Goal: Transaction & Acquisition: Purchase product/service

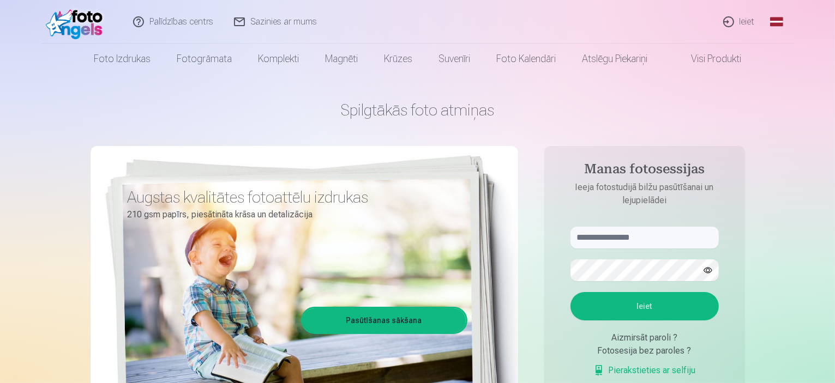
click at [740, 22] on link "Ieiet" at bounding box center [739, 22] width 52 height 44
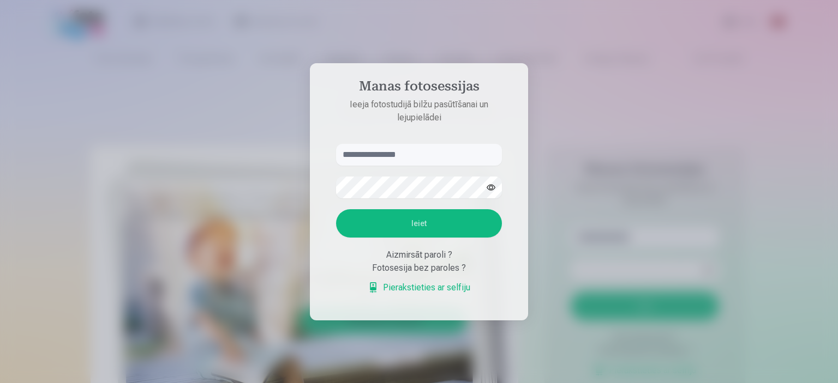
click at [426, 148] on input "text" at bounding box center [419, 155] width 166 height 22
click at [397, 147] on input "********" at bounding box center [419, 155] width 166 height 22
type input "**********"
click at [392, 231] on button "Ieiet" at bounding box center [419, 223] width 166 height 28
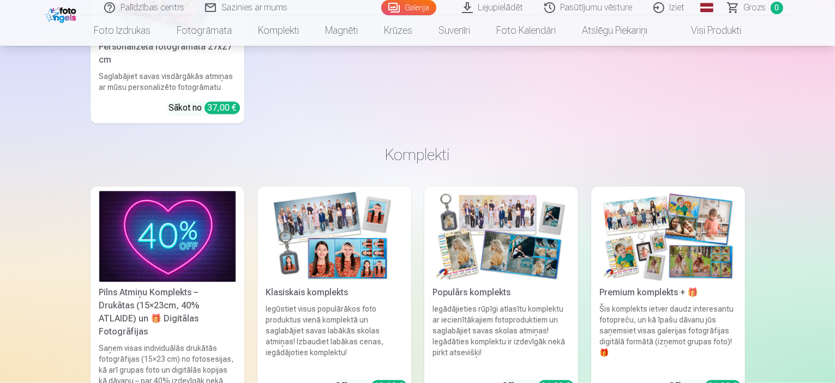
scroll to position [6231, 0]
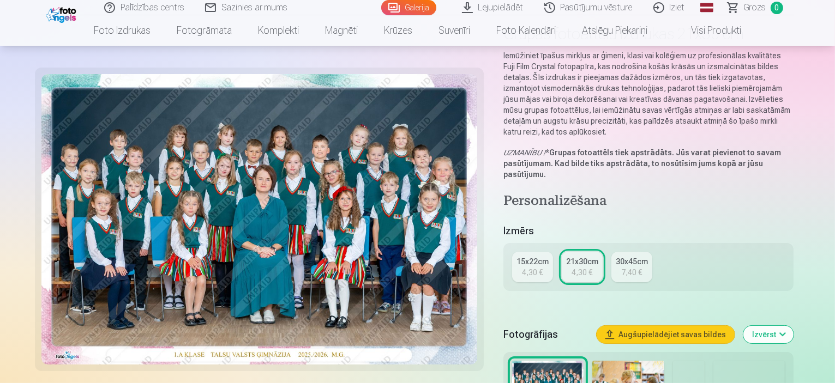
scroll to position [87, 0]
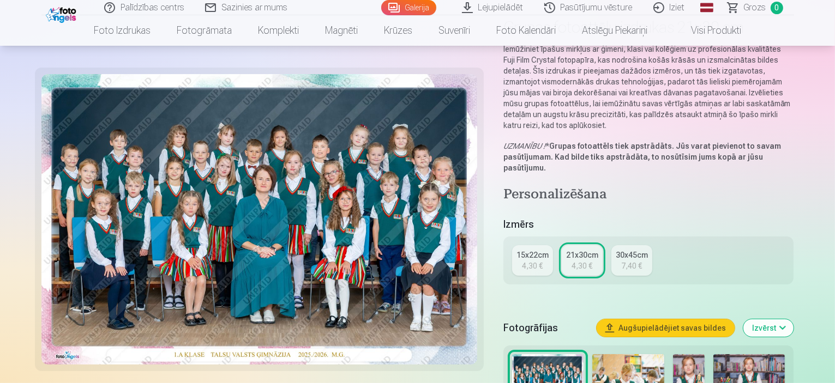
click at [543, 261] on div "4,30 €" at bounding box center [532, 266] width 21 height 11
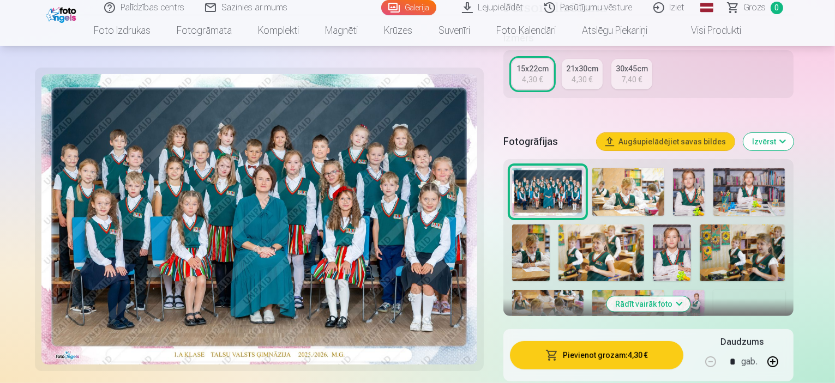
scroll to position [253, 0]
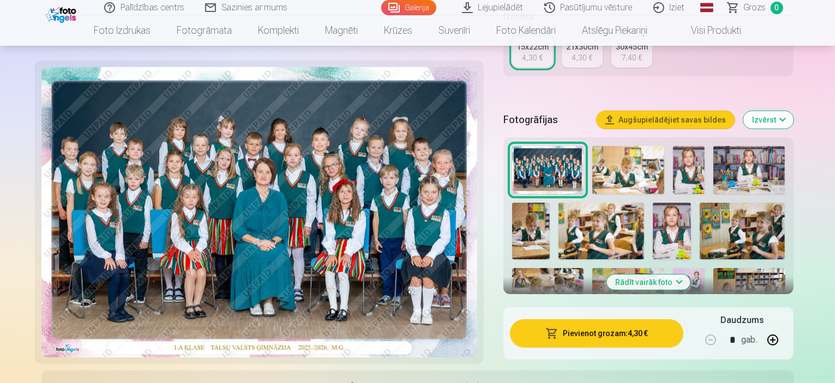
click at [585, 321] on button "Pievienot grozam : 4,30 €" at bounding box center [597, 334] width 174 height 28
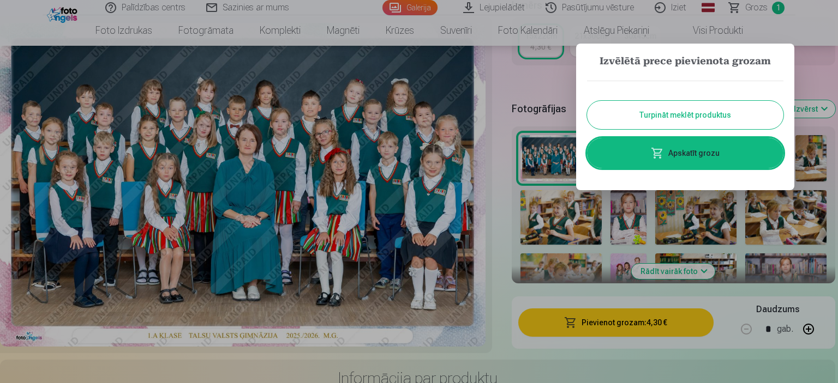
click at [654, 122] on button "Turpināt meklēt produktus" at bounding box center [685, 115] width 196 height 28
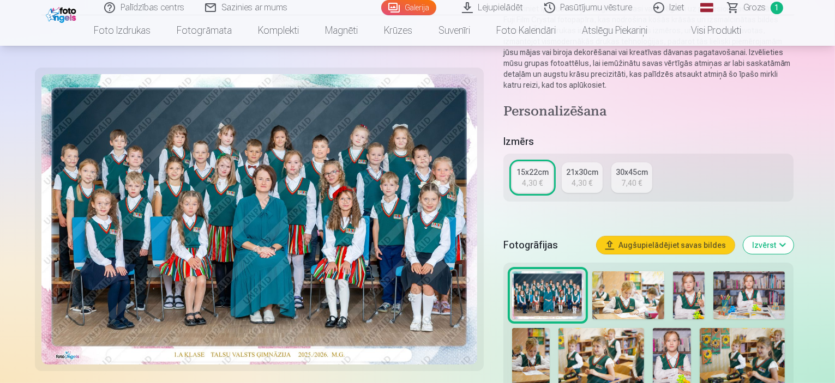
scroll to position [122, 0]
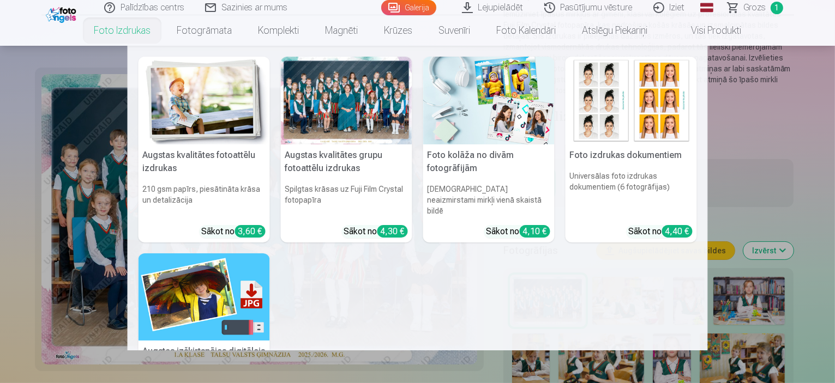
click at [122, 28] on link "Foto izdrukas" at bounding box center [122, 30] width 83 height 31
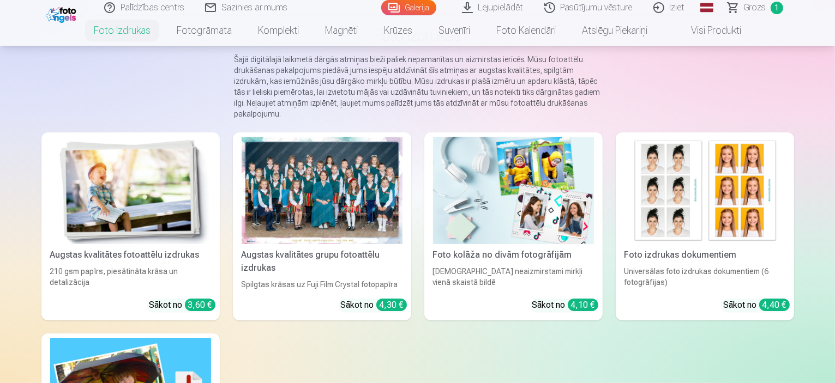
scroll to position [87, 0]
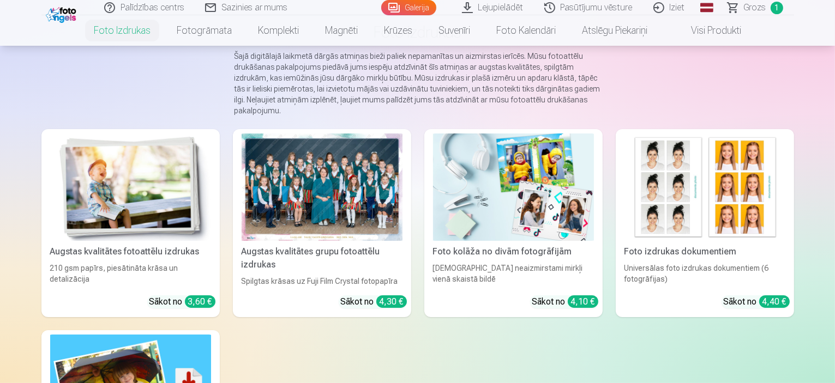
click at [66, 209] on img at bounding box center [130, 187] width 161 height 107
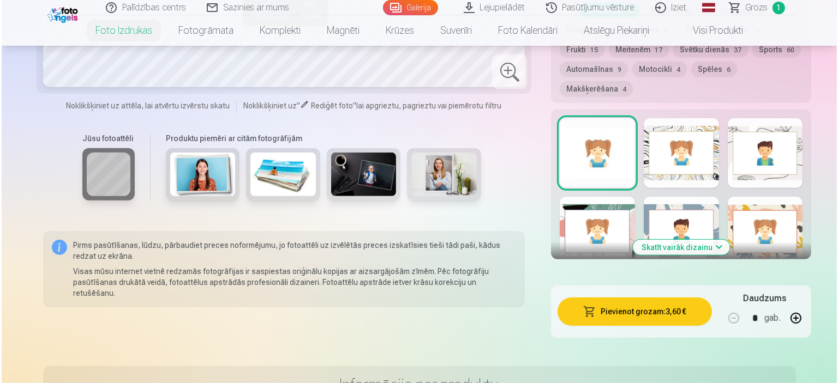
scroll to position [660, 0]
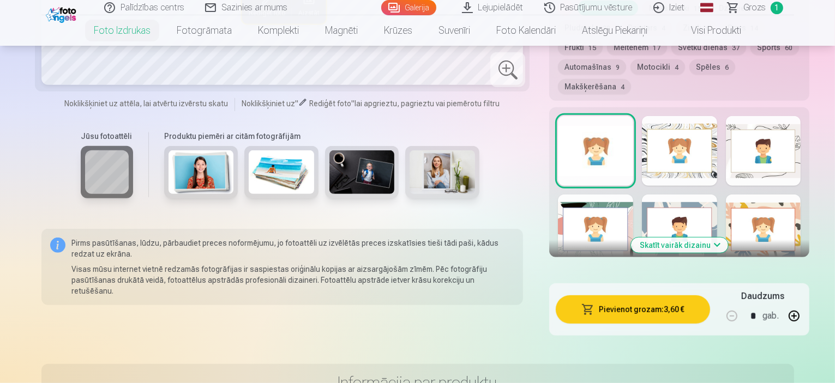
click at [604, 296] on button "Pievienot grozam : 3,60 €" at bounding box center [633, 310] width 154 height 28
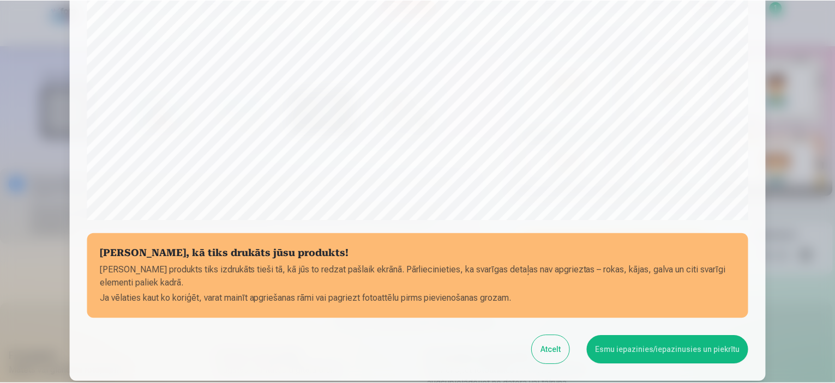
scroll to position [319, 0]
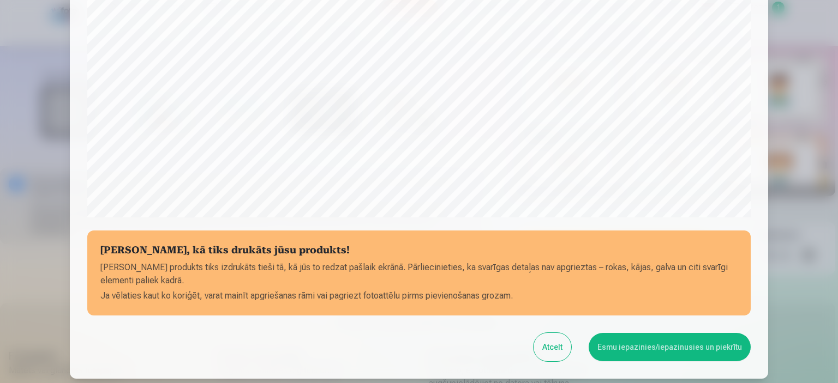
click at [626, 344] on button "Esmu iepazinies/iepazinusies un piekrītu" at bounding box center [669, 347] width 162 height 28
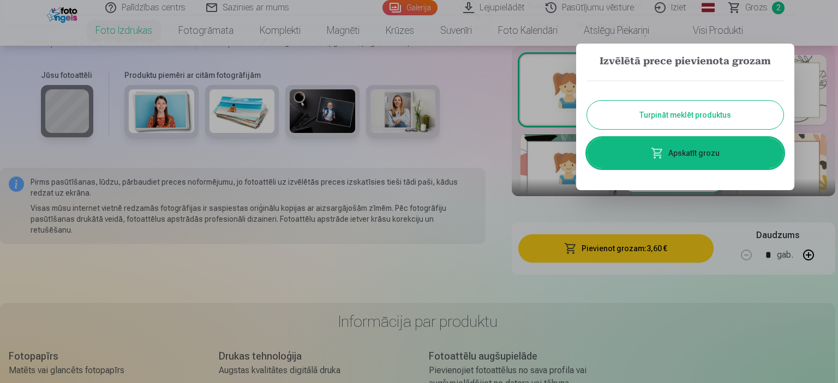
click at [673, 119] on button "Turpināt meklēt produktus" at bounding box center [685, 115] width 196 height 28
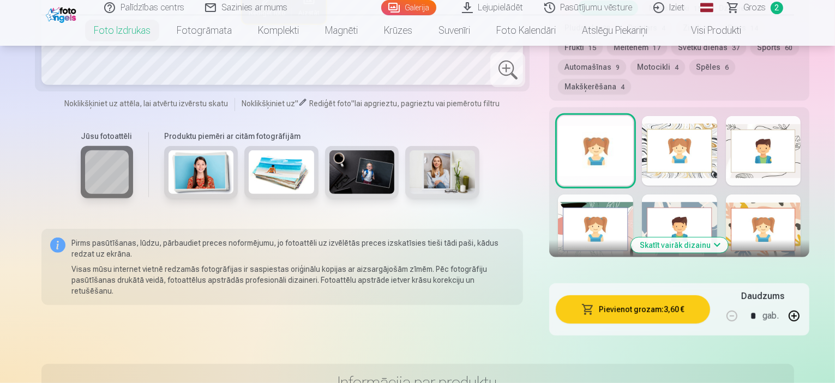
click at [740, 15] on header "Palīdzības centrs Sazinies ar mums Galerija Lejupielādēt Pasūtījumu vēsture Izi…" at bounding box center [417, 23] width 835 height 46
click at [756, 3] on span "Grozs" at bounding box center [755, 7] width 22 height 13
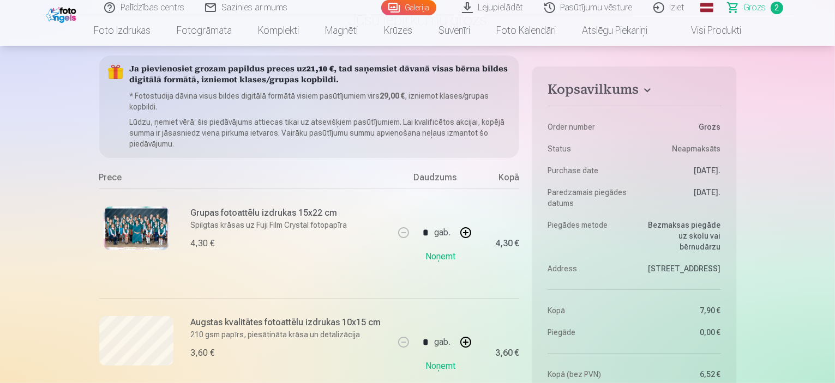
scroll to position [89, 0]
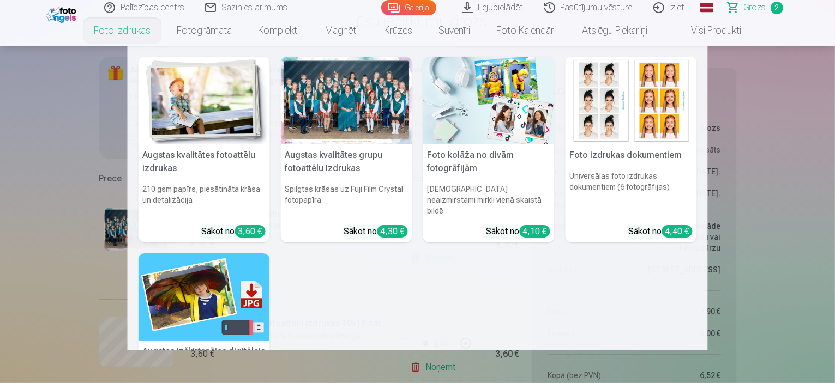
click at [123, 30] on link "Foto izdrukas" at bounding box center [122, 30] width 83 height 31
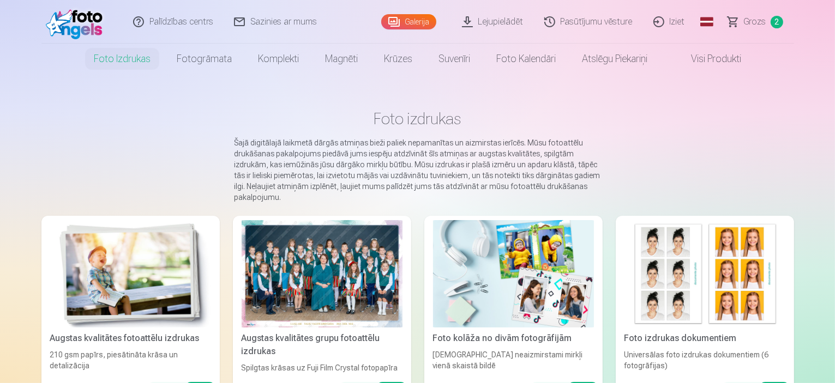
click at [61, 291] on img at bounding box center [130, 273] width 161 height 107
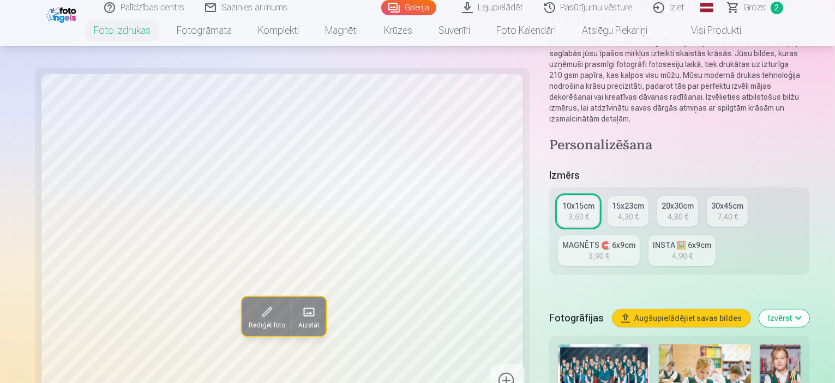
scroll to position [115, 0]
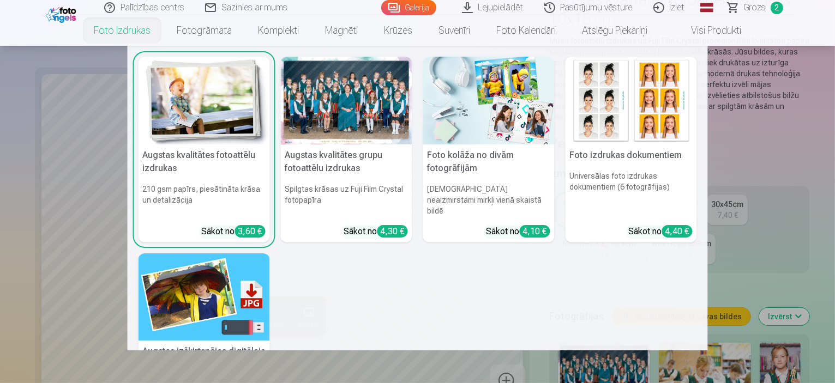
click at [124, 41] on link "Foto izdrukas" at bounding box center [122, 30] width 83 height 31
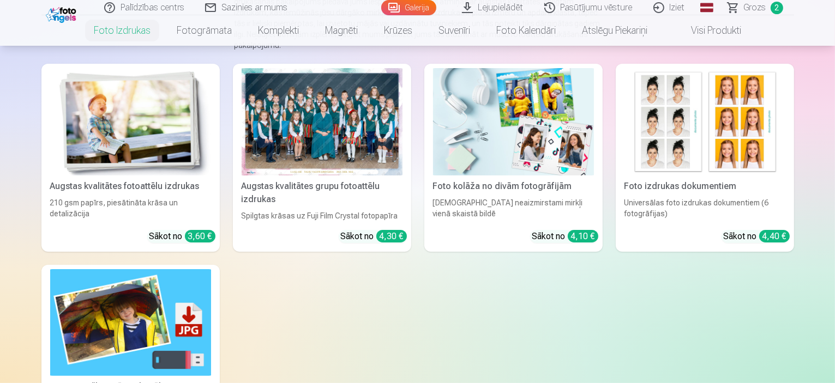
scroll to position [151, 0]
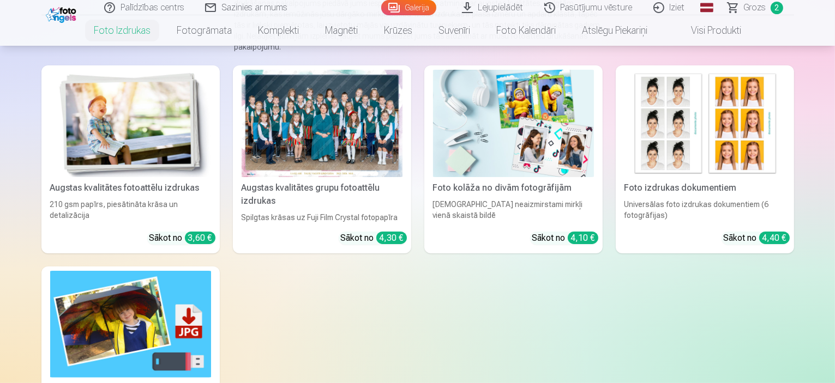
click at [519, 157] on img at bounding box center [513, 123] width 161 height 107
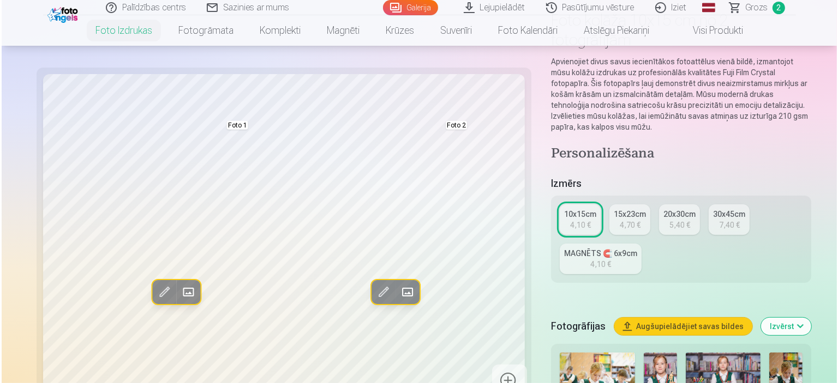
scroll to position [95, 0]
click at [154, 287] on span at bounding box center [162, 292] width 17 height 17
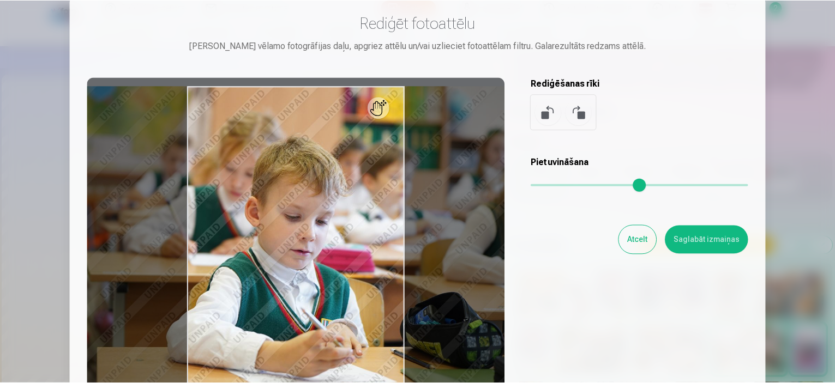
scroll to position [0, 0]
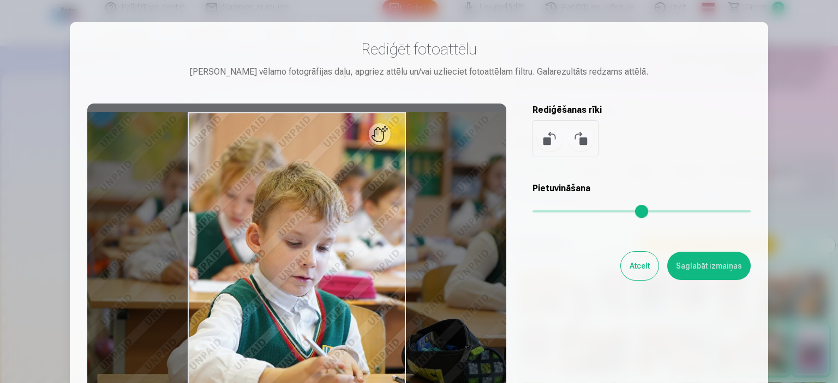
click at [638, 282] on div "Rediģēt fotoattēlu [PERSON_NAME] vēlamo fotogrāfijas daļu, apgriez attēlu un/va…" at bounding box center [418, 242] width 663 height 407
click at [639, 274] on button "Atcelt" at bounding box center [640, 266] width 38 height 28
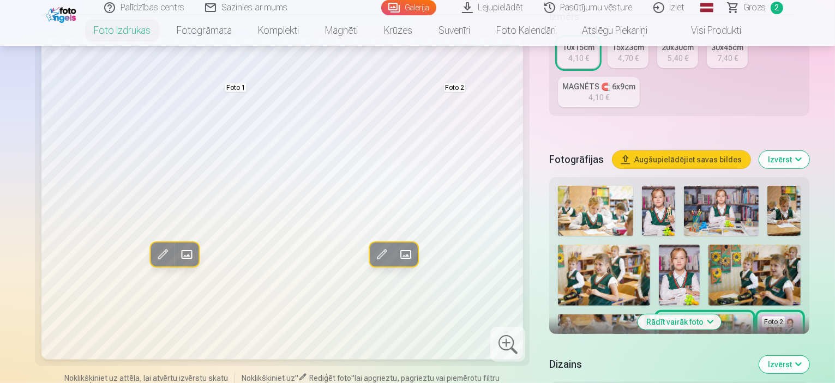
scroll to position [260, 0]
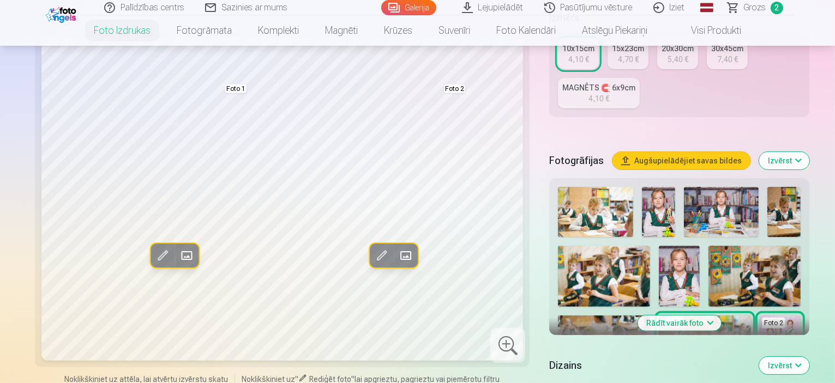
click at [650, 316] on img at bounding box center [604, 347] width 92 height 62
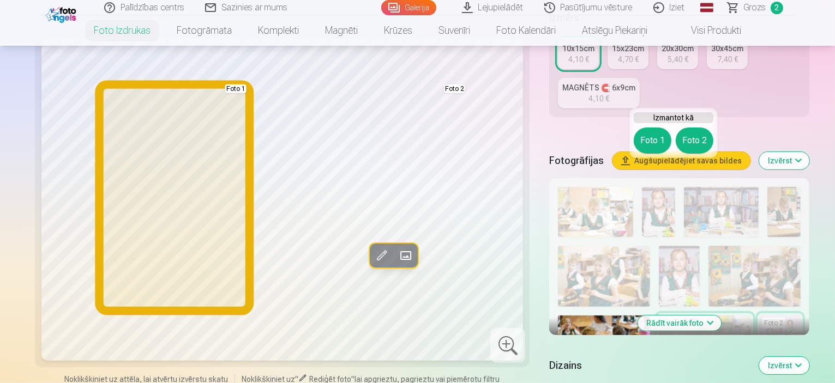
click at [654, 137] on button "Foto 1" at bounding box center [653, 141] width 38 height 26
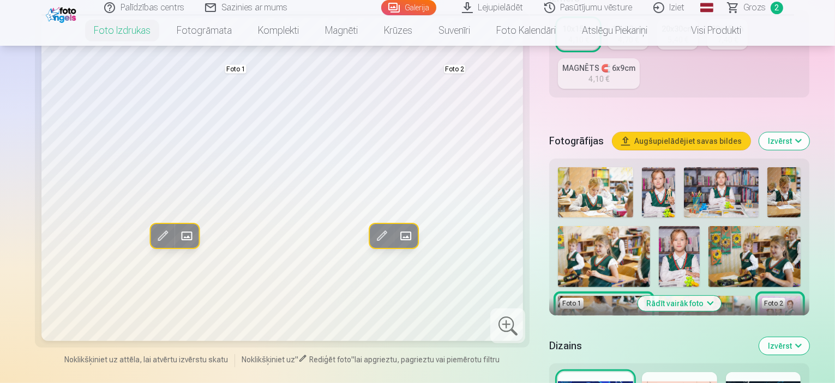
scroll to position [280, 0]
click at [690, 296] on button "Rādīt vairāk foto" at bounding box center [679, 303] width 83 height 15
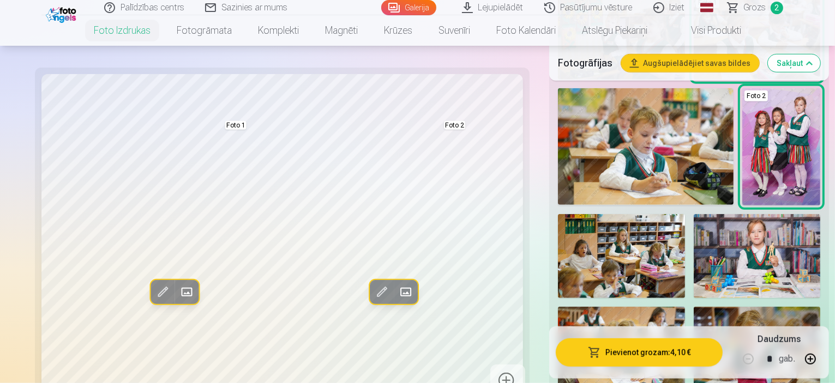
scroll to position [797, 0]
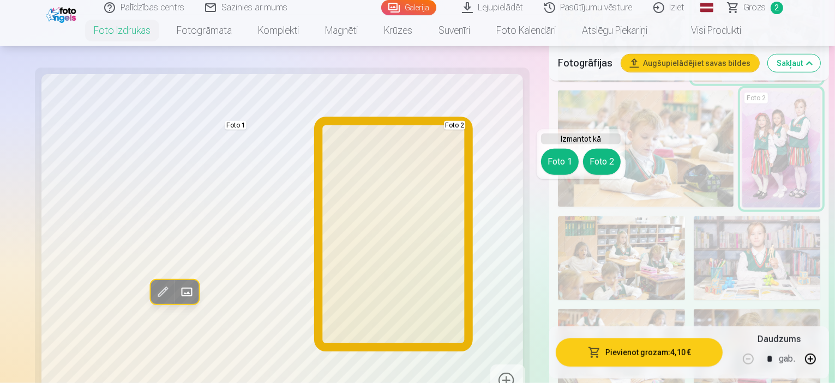
click at [610, 161] on button "Foto 2" at bounding box center [602, 162] width 38 height 26
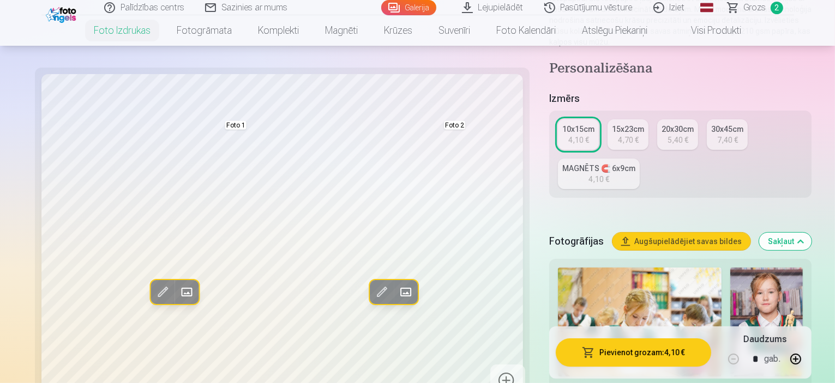
scroll to position [160, 0]
click at [154, 293] on span at bounding box center [162, 292] width 17 height 17
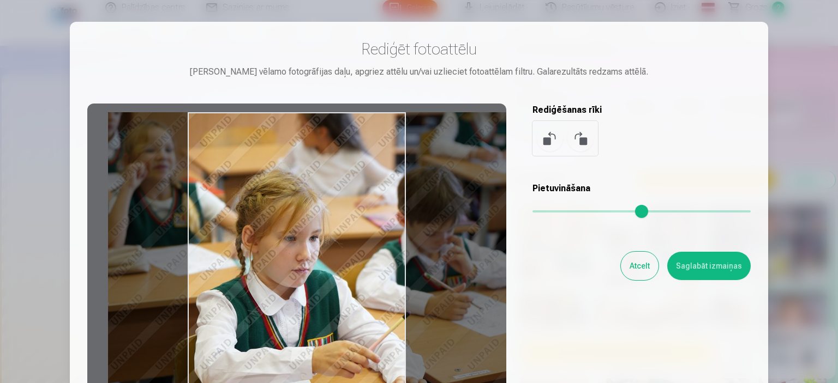
drag, startPoint x: 257, startPoint y: 227, endPoint x: 312, endPoint y: 206, distance: 59.0
click at [312, 206] on div at bounding box center [296, 275] width 419 height 342
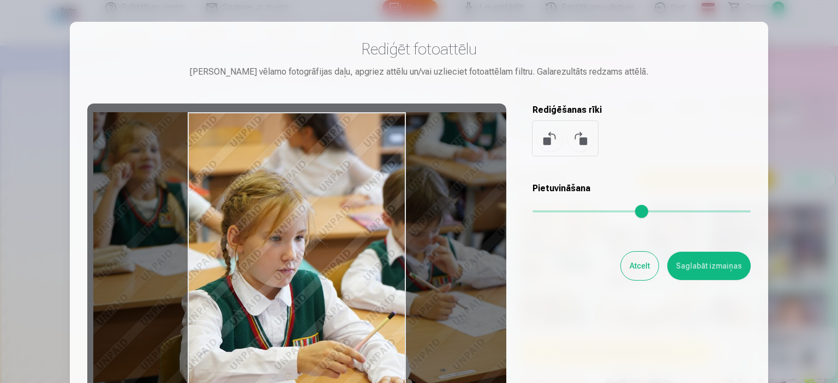
drag, startPoint x: 312, startPoint y: 206, endPoint x: 297, endPoint y: 204, distance: 14.9
click at [297, 204] on div at bounding box center [296, 275] width 419 height 342
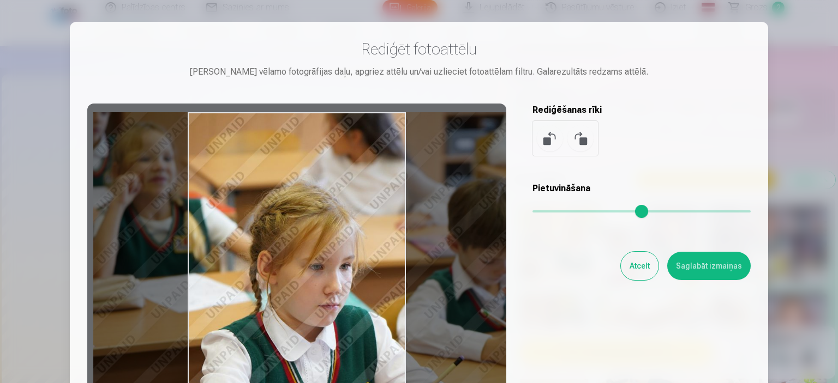
type input "*"
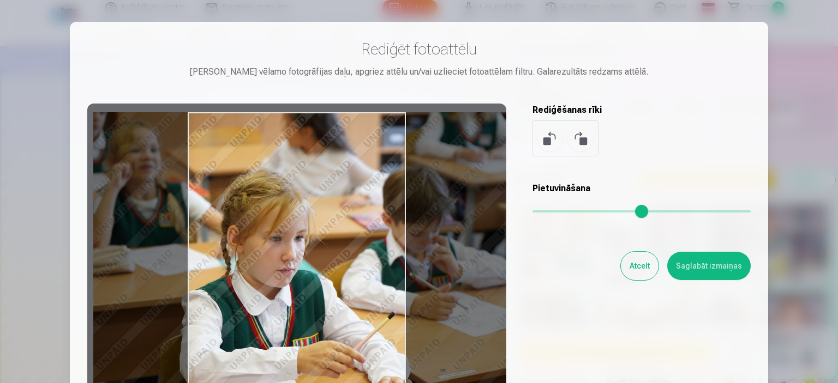
drag, startPoint x: 534, startPoint y: 213, endPoint x: 470, endPoint y: 217, distance: 64.5
click at [532, 213] on input "range" at bounding box center [641, 212] width 218 height 2
click at [580, 136] on button at bounding box center [580, 138] width 26 height 26
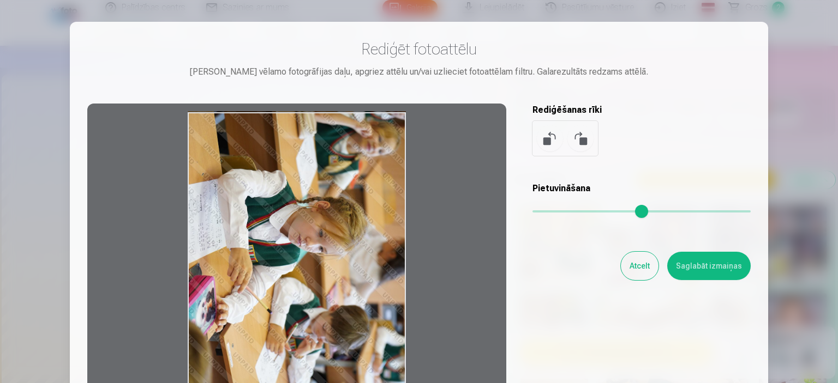
click at [580, 136] on button at bounding box center [580, 138] width 26 height 26
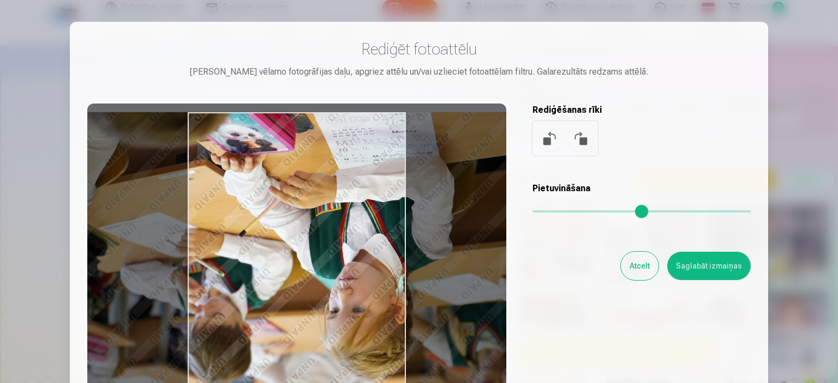
click at [580, 136] on button at bounding box center [580, 138] width 26 height 26
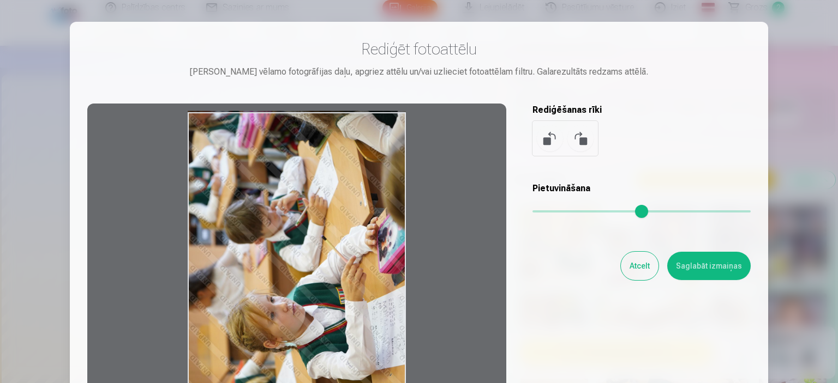
click at [580, 136] on button at bounding box center [580, 138] width 26 height 26
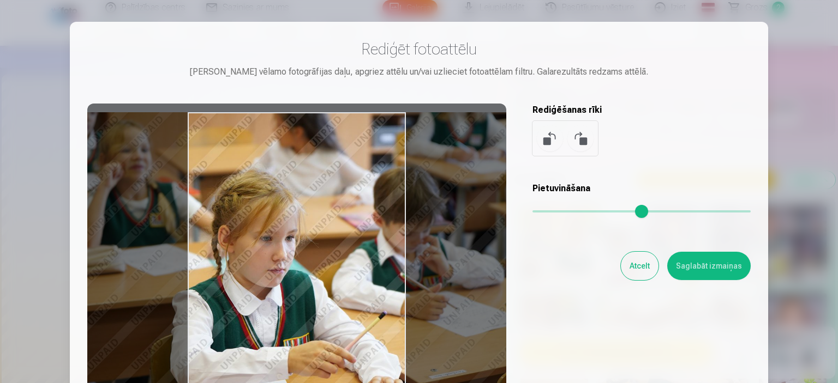
drag, startPoint x: 321, startPoint y: 294, endPoint x: 352, endPoint y: 296, distance: 31.2
click at [352, 296] on div at bounding box center [296, 275] width 419 height 342
click at [692, 267] on button "Saglabāt izmaiņas" at bounding box center [708, 266] width 83 height 28
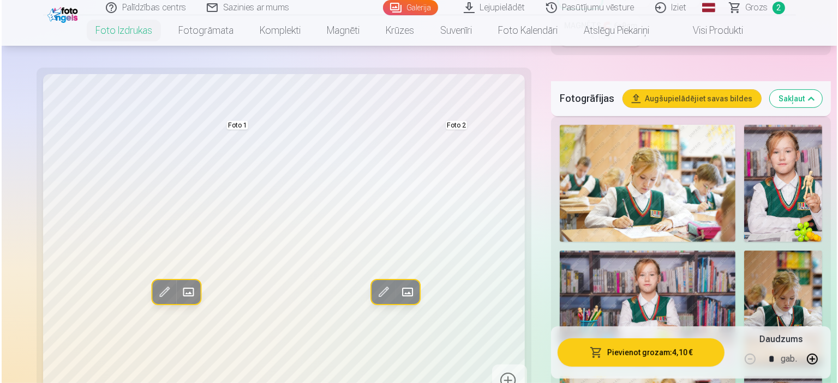
scroll to position [292, 0]
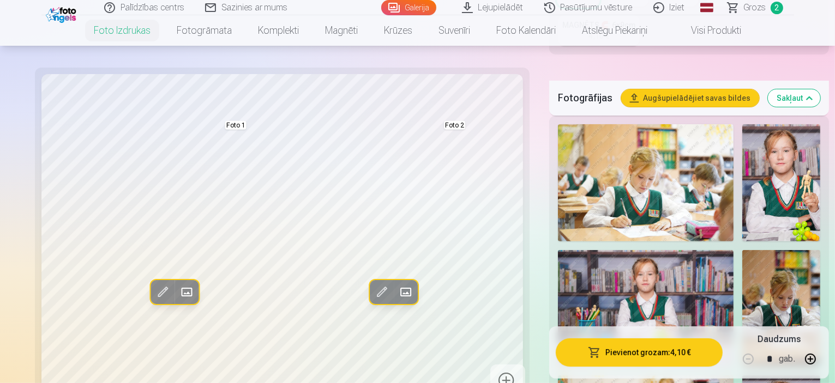
click at [372, 291] on span at bounding box center [380, 292] width 17 height 17
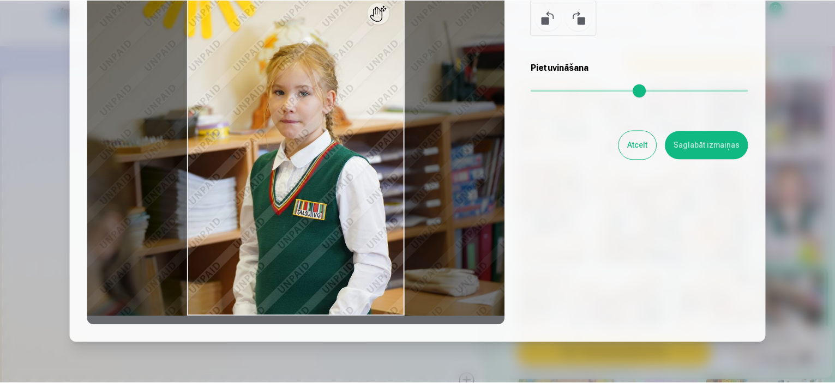
scroll to position [122, 0]
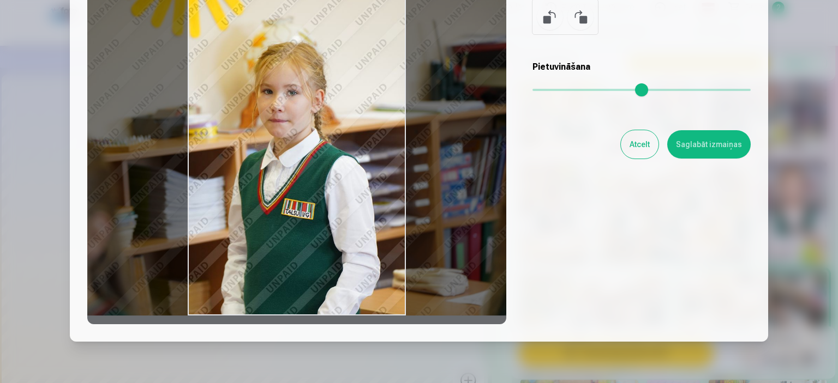
drag, startPoint x: 286, startPoint y: 223, endPoint x: 273, endPoint y: 222, distance: 12.6
click at [273, 222] on div at bounding box center [296, 153] width 419 height 342
click at [696, 138] on button "Saglabāt izmaiņas" at bounding box center [708, 144] width 83 height 28
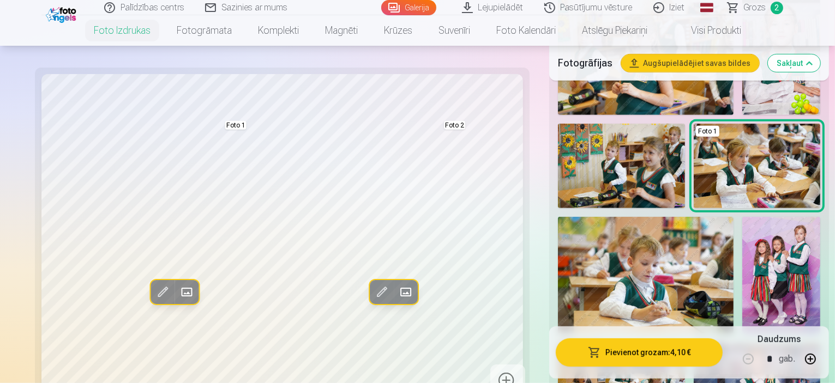
scroll to position [671, 0]
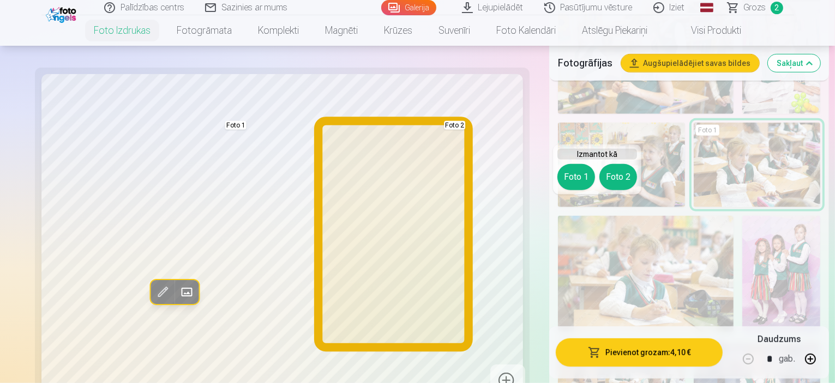
click at [609, 183] on button "Foto 2" at bounding box center [618, 177] width 38 height 26
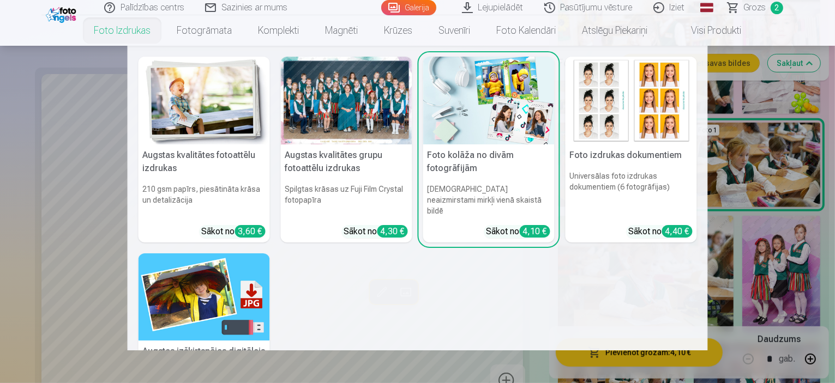
click at [113, 32] on link "Foto izdrukas" at bounding box center [122, 30] width 83 height 31
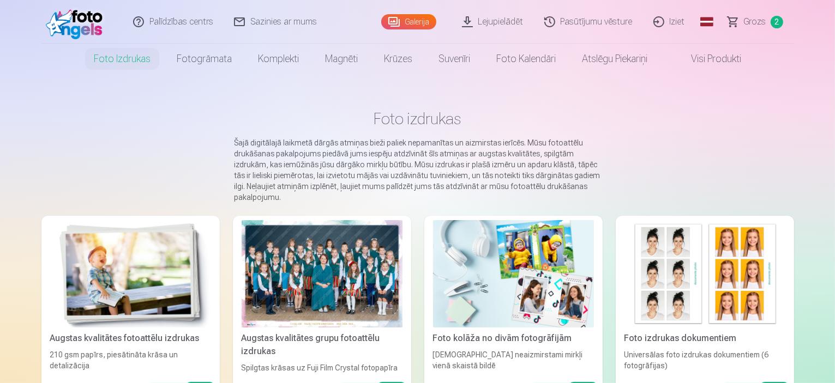
click at [108, 266] on img at bounding box center [130, 273] width 161 height 107
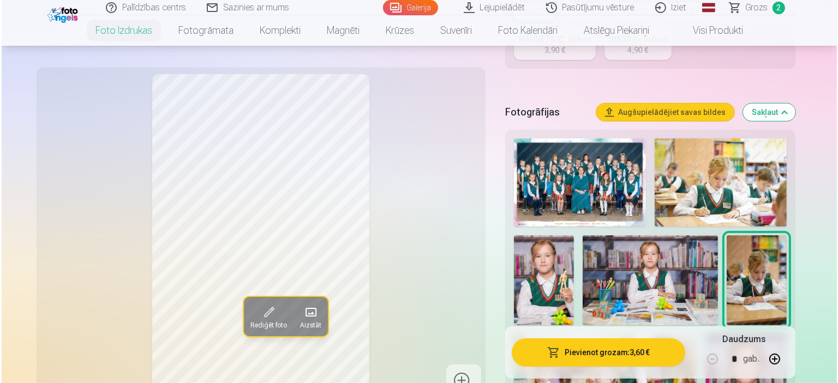
scroll to position [310, 0]
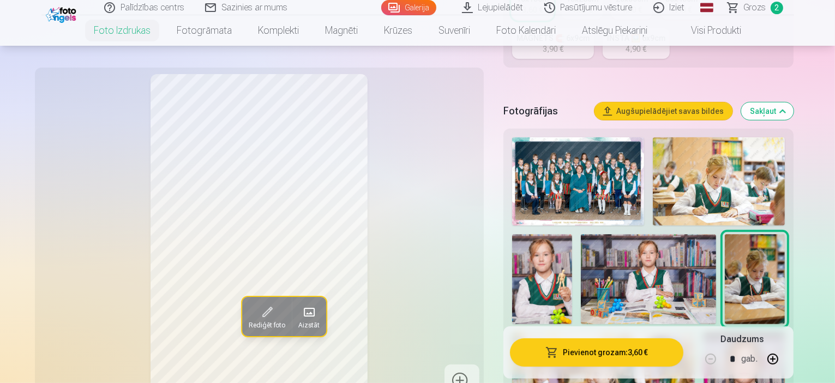
click at [572, 235] on img at bounding box center [542, 280] width 60 height 90
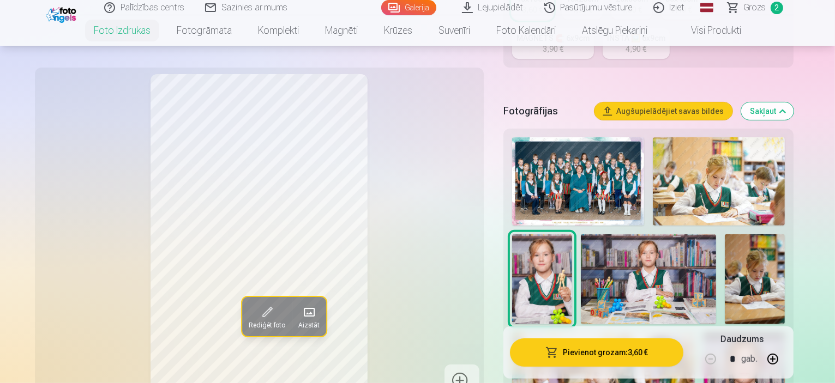
click at [558, 352] on button "Pievienot grozam : 3,60 €" at bounding box center [597, 353] width 174 height 28
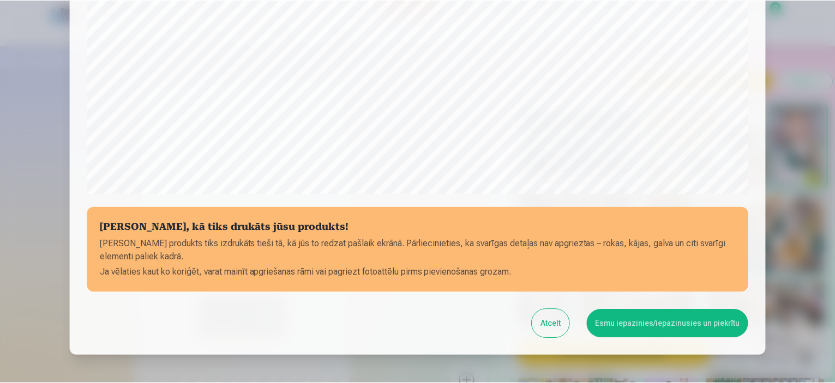
scroll to position [348, 0]
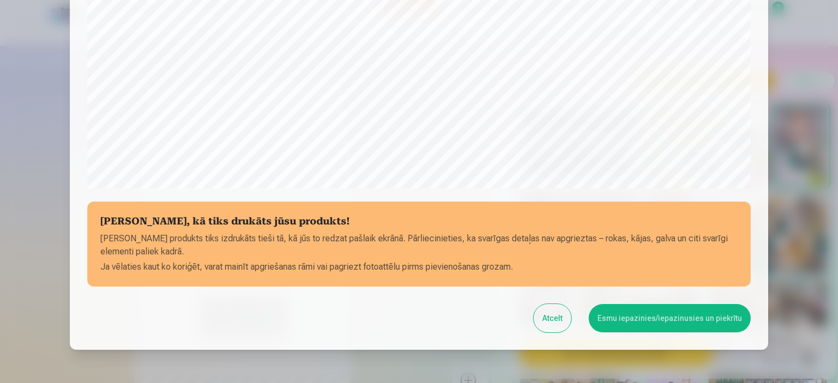
click at [641, 311] on button "Esmu iepazinies/iepazinusies un piekrītu" at bounding box center [669, 318] width 162 height 28
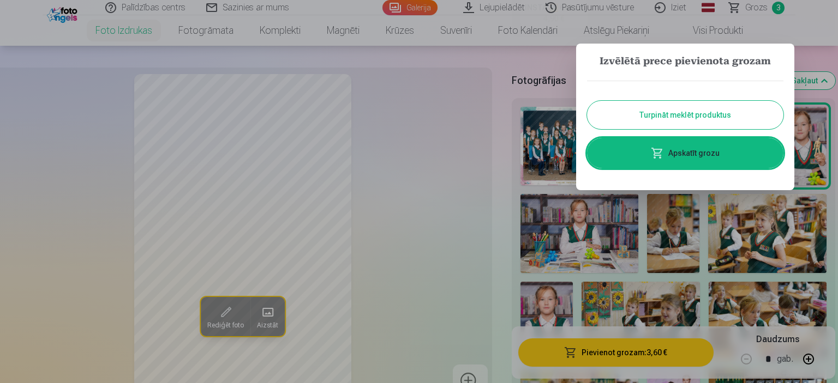
click at [652, 116] on button "Turpināt meklēt produktus" at bounding box center [685, 115] width 196 height 28
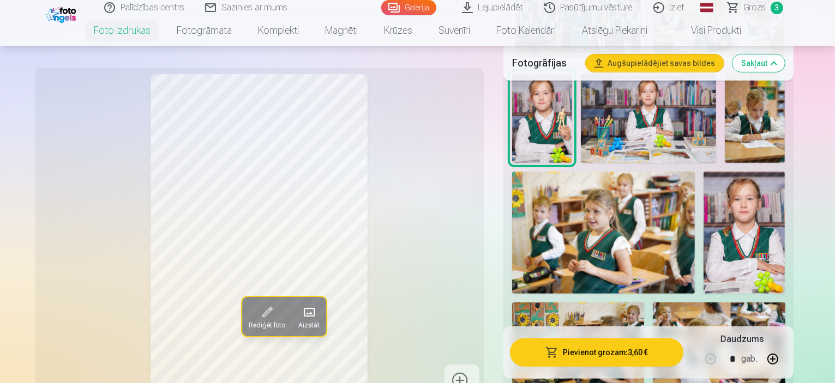
scroll to position [472, 0]
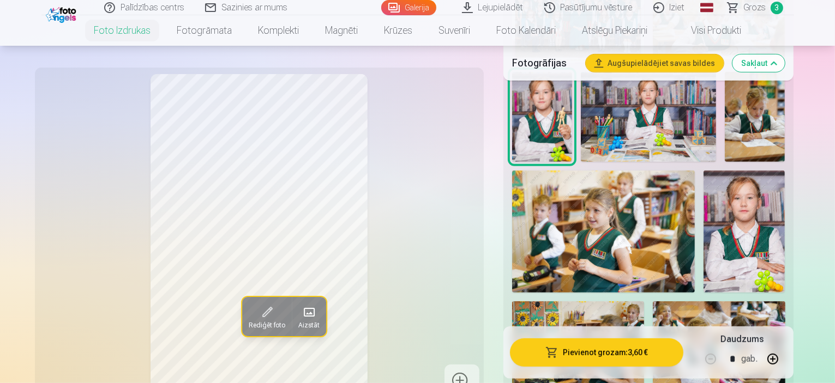
click at [704, 171] on img at bounding box center [744, 232] width 81 height 122
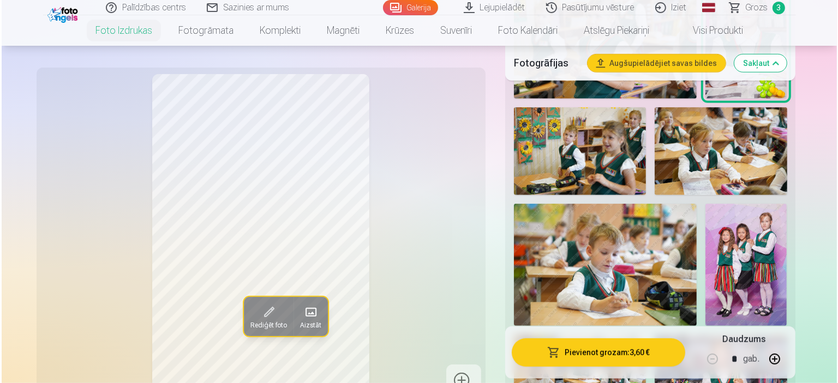
scroll to position [665, 0]
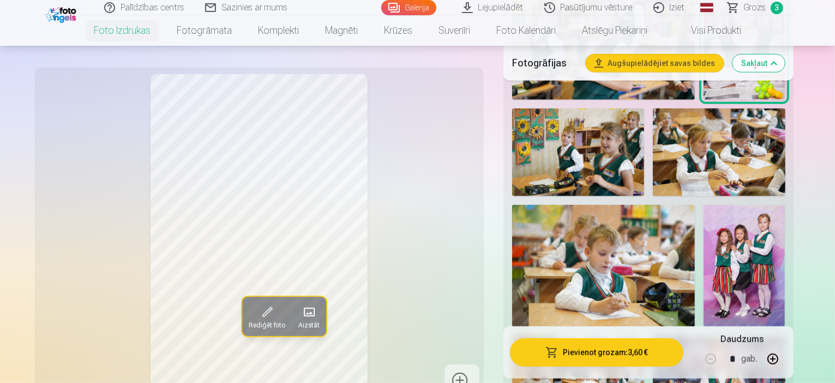
click at [581, 351] on button "Pievienot grozam : 3,60 €" at bounding box center [597, 353] width 174 height 28
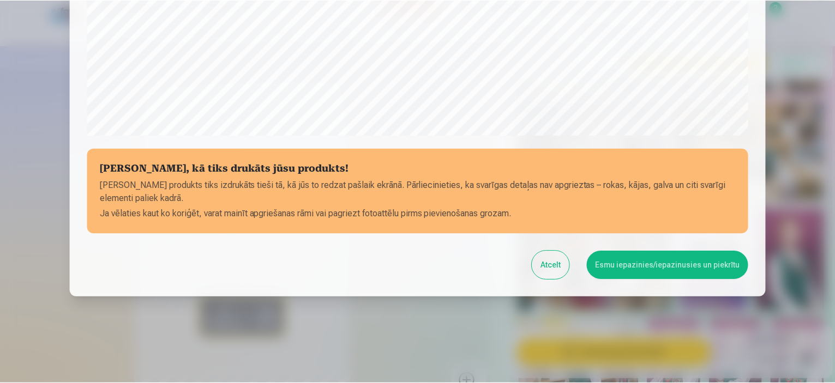
scroll to position [401, 0]
click at [626, 259] on button "Esmu iepazinies/iepazinusies un piekrītu" at bounding box center [669, 265] width 162 height 28
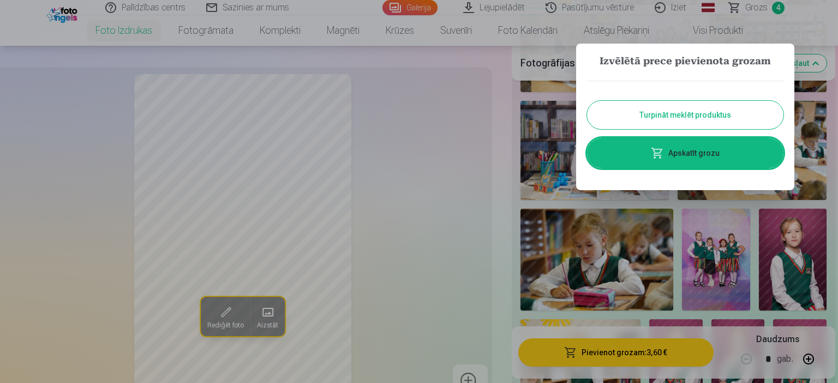
click at [687, 125] on button "Turpināt meklēt produktus" at bounding box center [685, 115] width 196 height 28
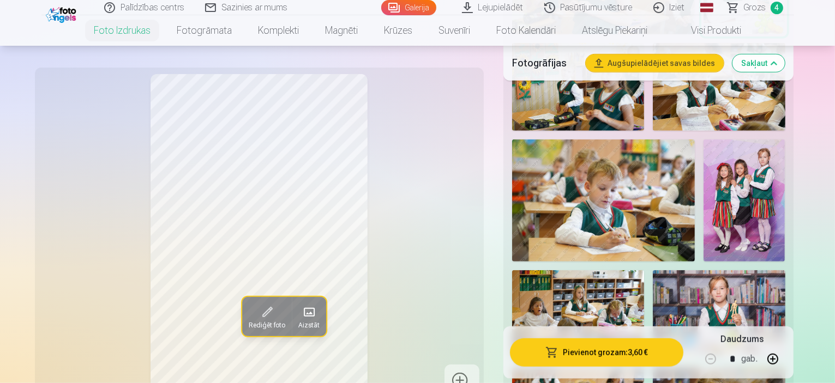
scroll to position [732, 0]
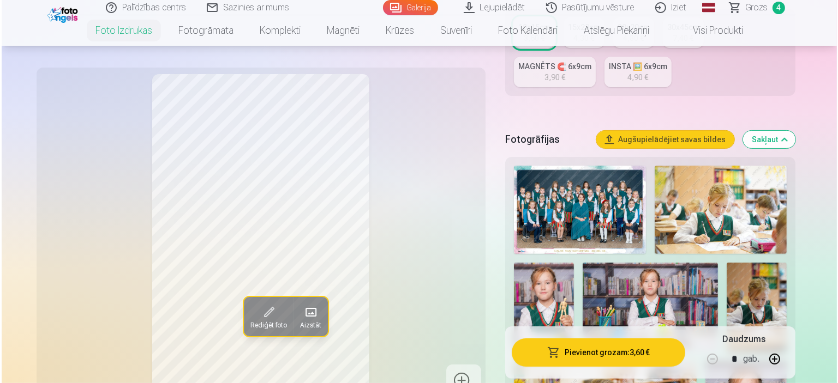
scroll to position [0, 0]
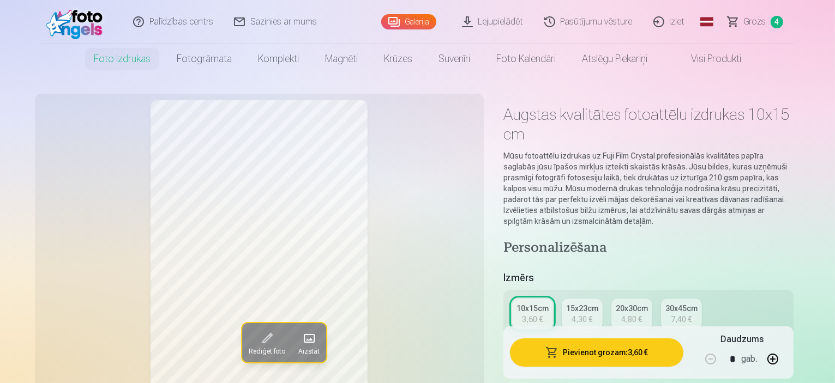
click at [558, 351] on span "button" at bounding box center [551, 352] width 13 height 11
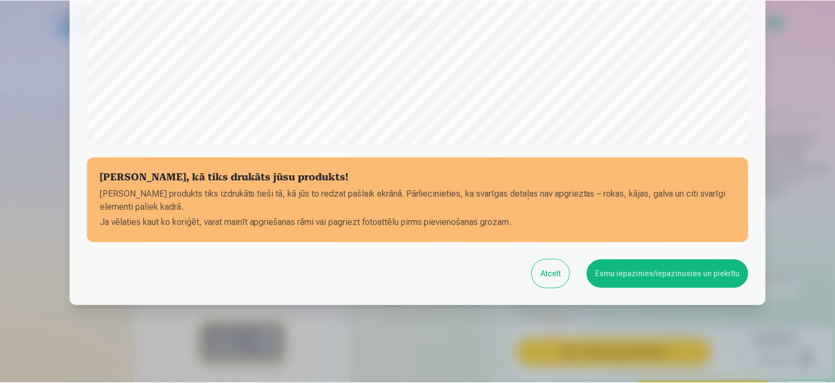
scroll to position [401, 0]
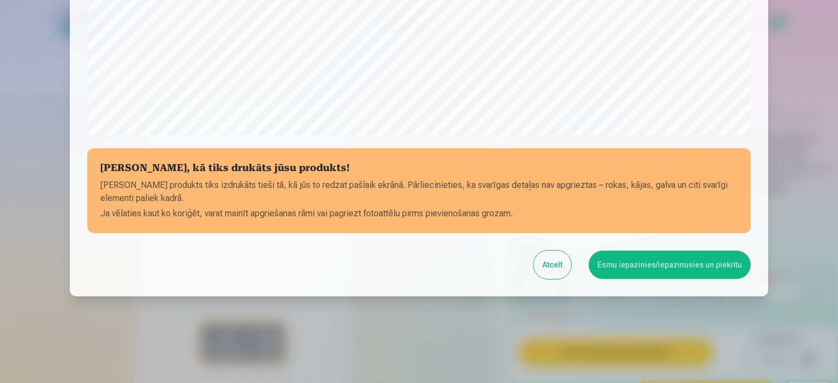
click at [621, 274] on button "Esmu iepazinies/iepazinusies un piekrītu" at bounding box center [669, 265] width 162 height 28
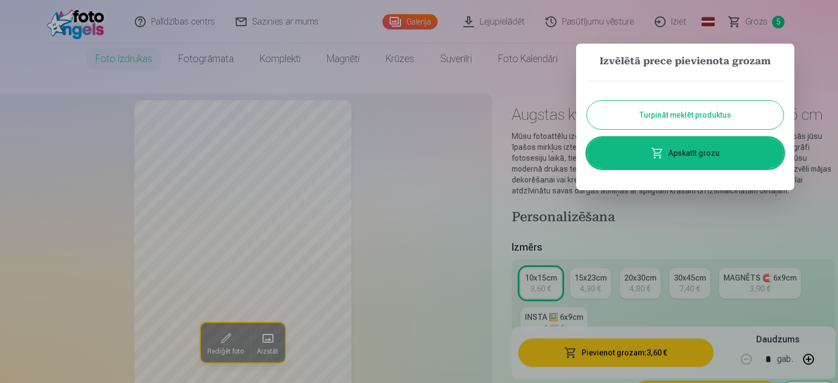
click at [630, 117] on button "Turpināt meklēt produktus" at bounding box center [685, 115] width 196 height 28
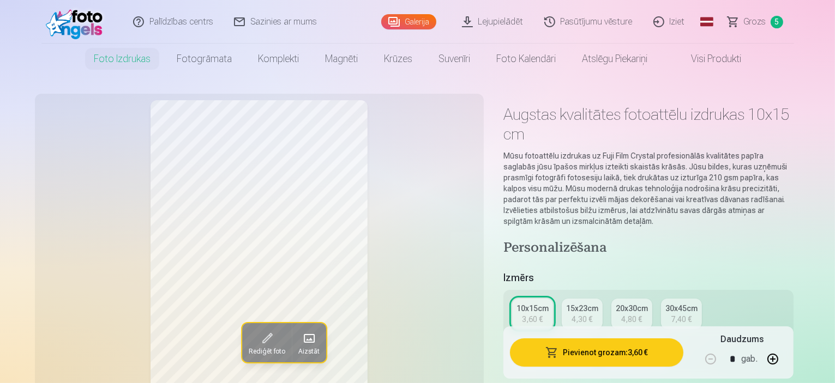
click at [754, 21] on span "Grozs" at bounding box center [755, 21] width 22 height 13
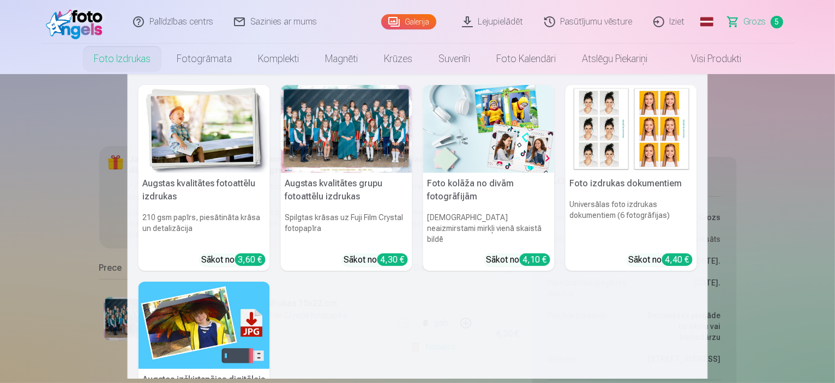
click at [123, 58] on link "Foto izdrukas" at bounding box center [122, 59] width 83 height 31
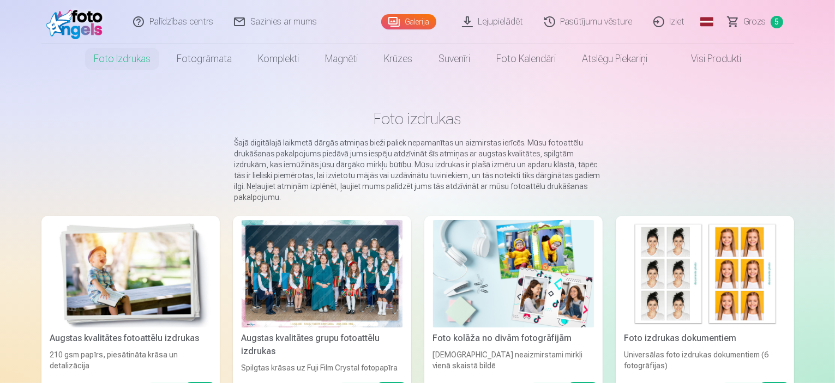
click at [139, 266] on img at bounding box center [130, 273] width 161 height 107
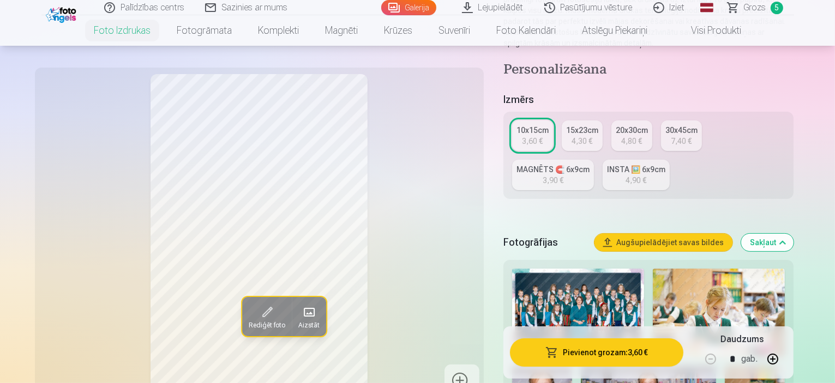
scroll to position [175, 0]
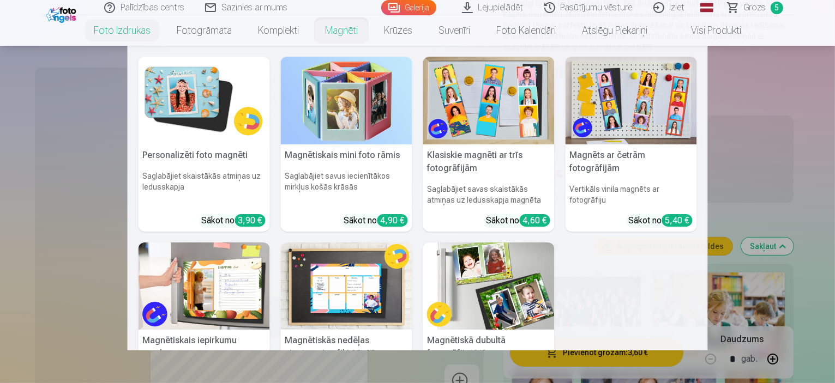
click at [347, 33] on link "Magnēti" at bounding box center [341, 30] width 59 height 31
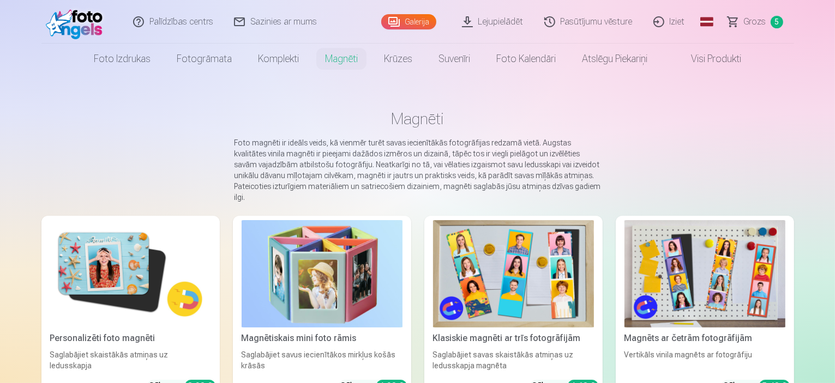
click at [65, 288] on img at bounding box center [130, 273] width 161 height 107
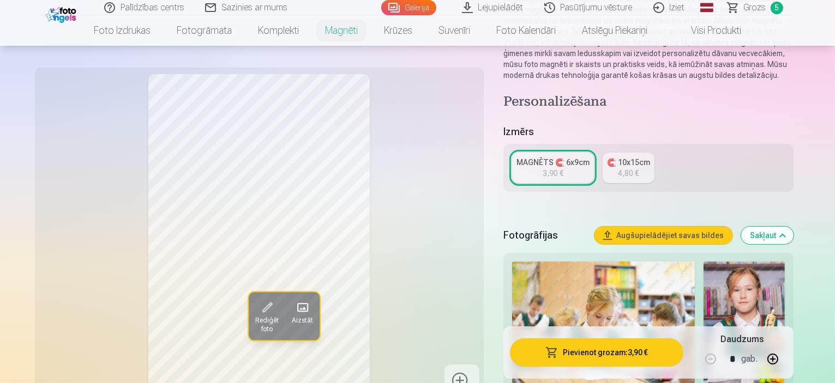
scroll to position [136, 0]
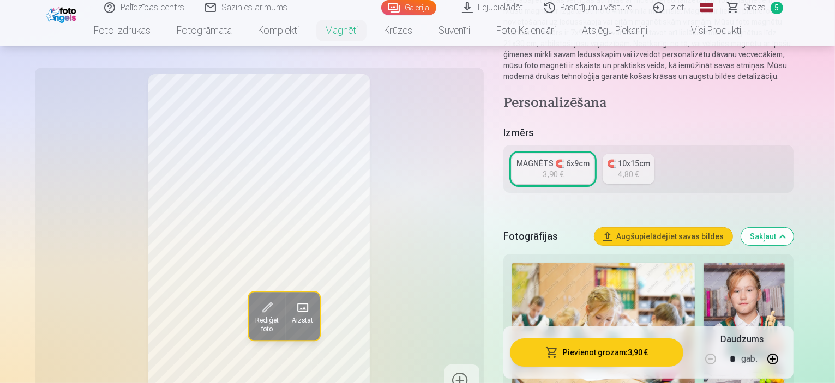
click at [704, 297] on img at bounding box center [744, 324] width 81 height 122
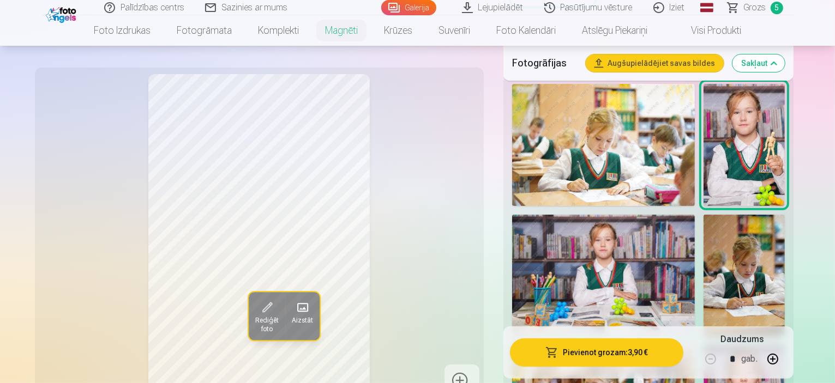
scroll to position [316, 0]
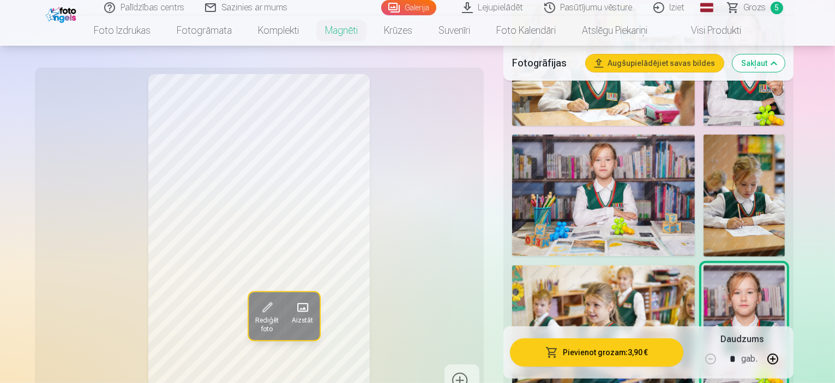
scroll to position [405, 0]
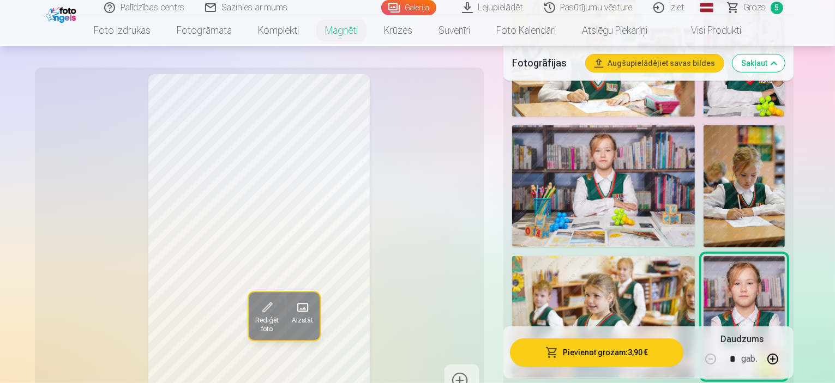
click at [704, 143] on img at bounding box center [744, 186] width 81 height 122
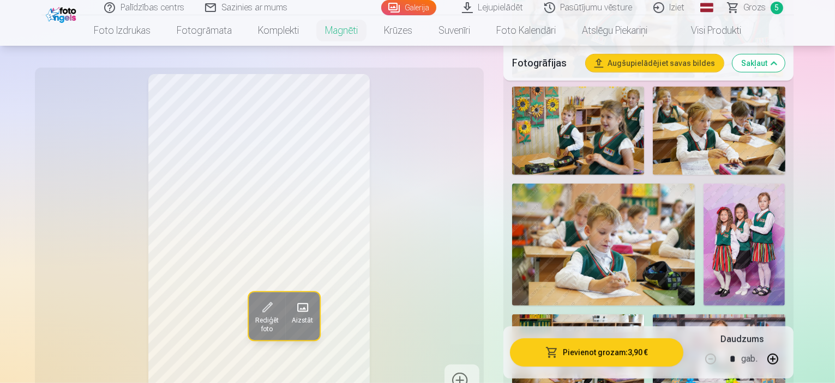
scroll to position [706, 0]
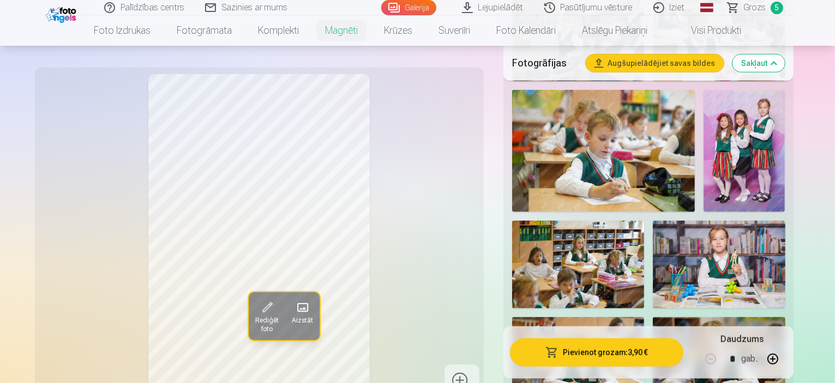
scroll to position [800, 0]
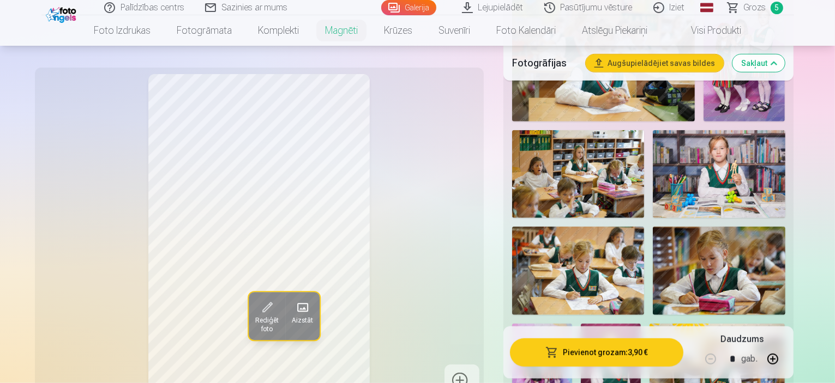
scroll to position [896, 0]
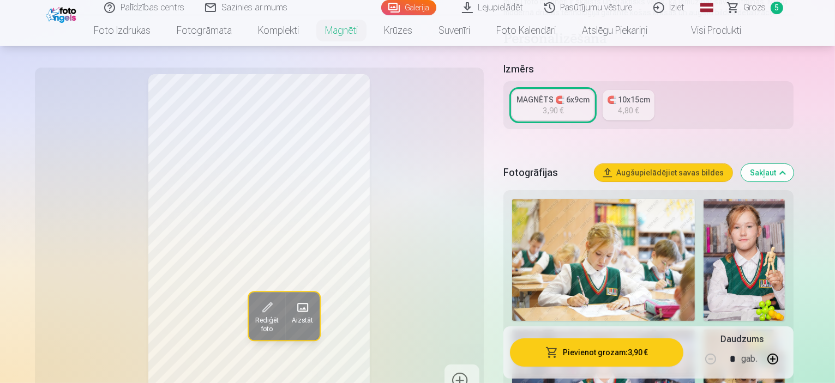
scroll to position [201, 0]
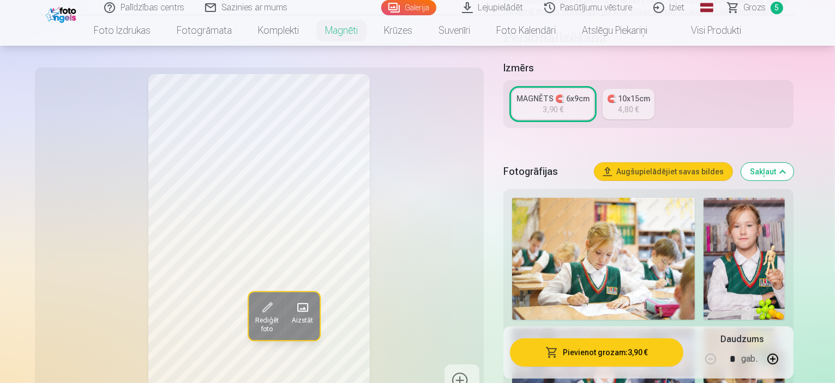
click at [704, 230] on img at bounding box center [744, 259] width 81 height 122
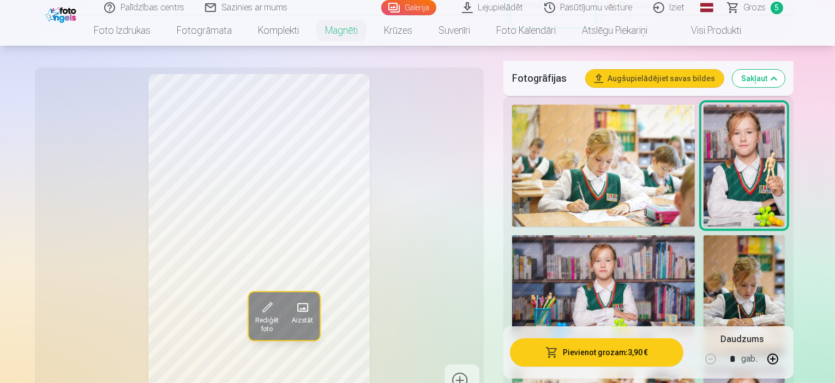
scroll to position [301, 0]
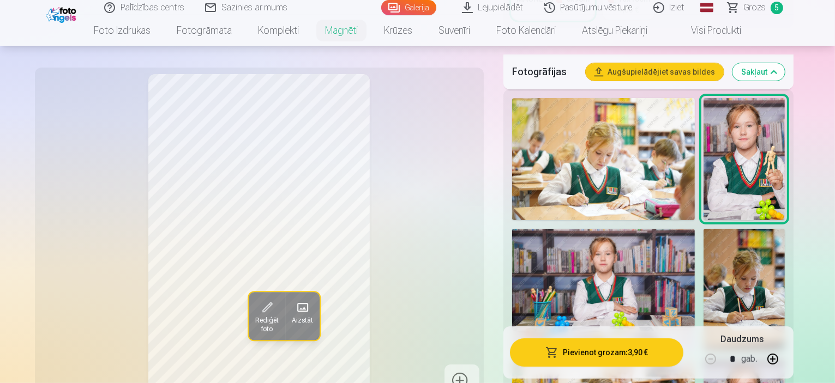
click at [704, 234] on img at bounding box center [744, 290] width 81 height 122
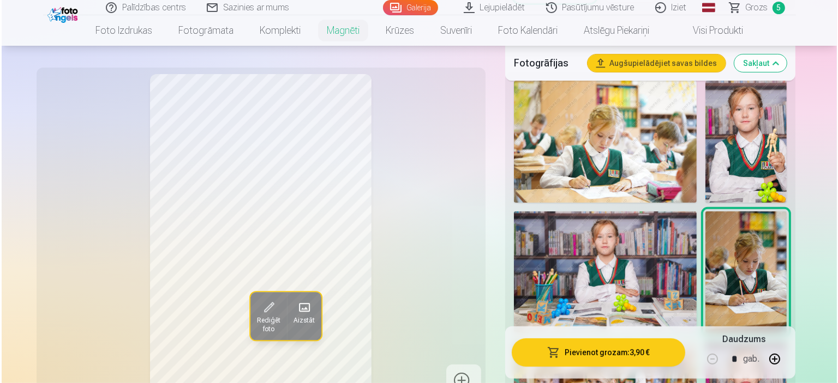
scroll to position [322, 0]
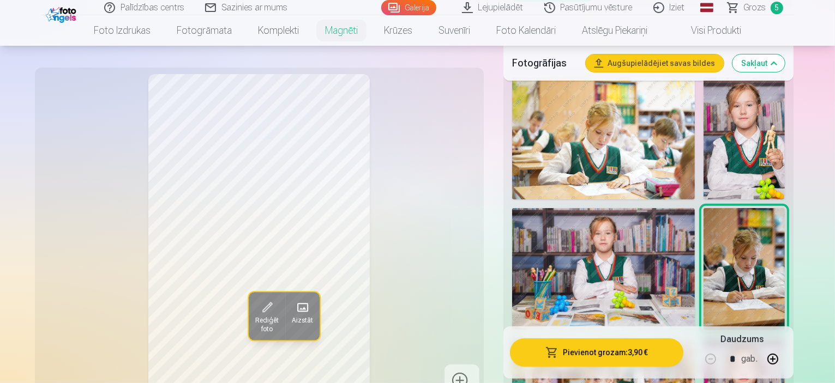
click at [571, 363] on button "Pievienot grozam : 3,90 €" at bounding box center [597, 353] width 174 height 28
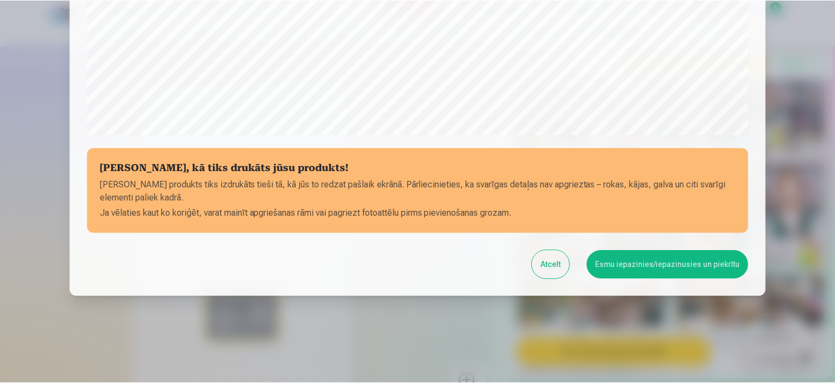
scroll to position [401, 0]
click at [633, 266] on button "Esmu iepazinies/iepazinusies un piekrītu" at bounding box center [669, 265] width 162 height 28
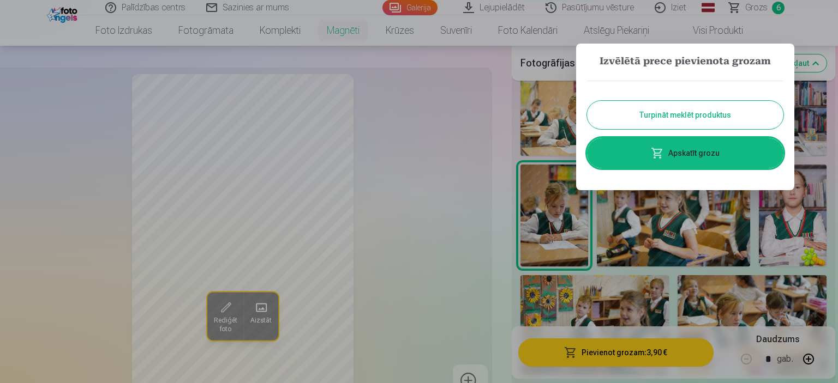
click at [661, 113] on button "Turpināt meklēt produktus" at bounding box center [685, 115] width 196 height 28
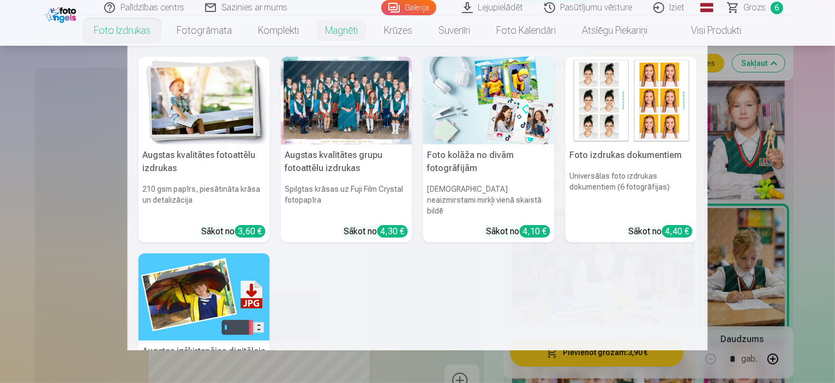
click at [112, 27] on link "Foto izdrukas" at bounding box center [122, 30] width 83 height 31
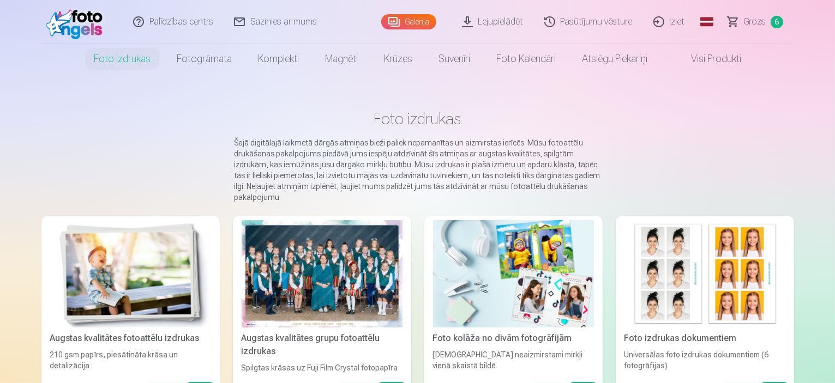
click at [141, 293] on img at bounding box center [130, 273] width 161 height 107
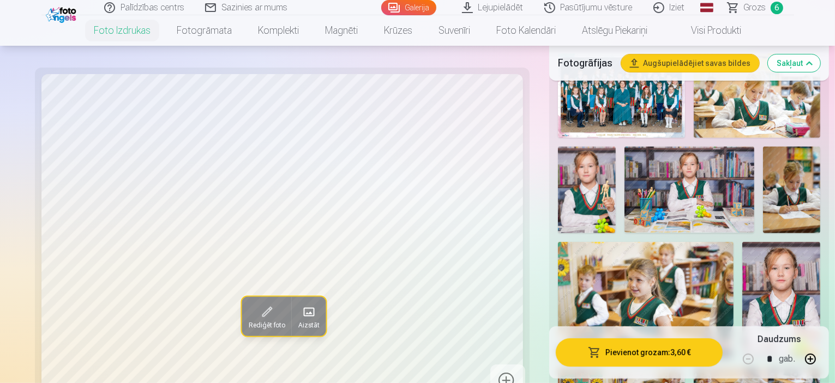
scroll to position [403, 0]
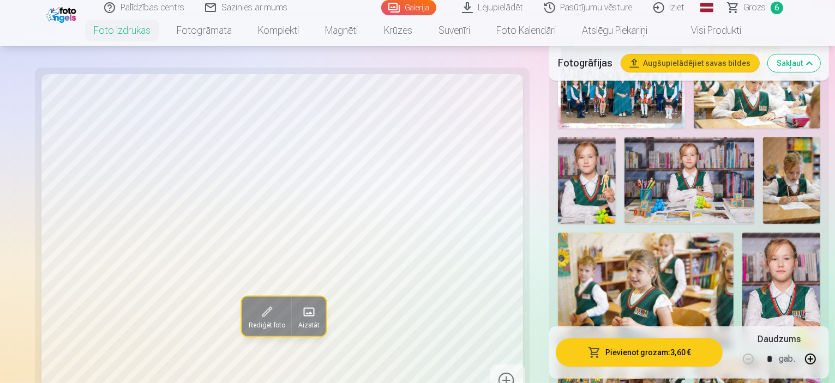
click at [748, 4] on span "Grozs" at bounding box center [755, 7] width 22 height 13
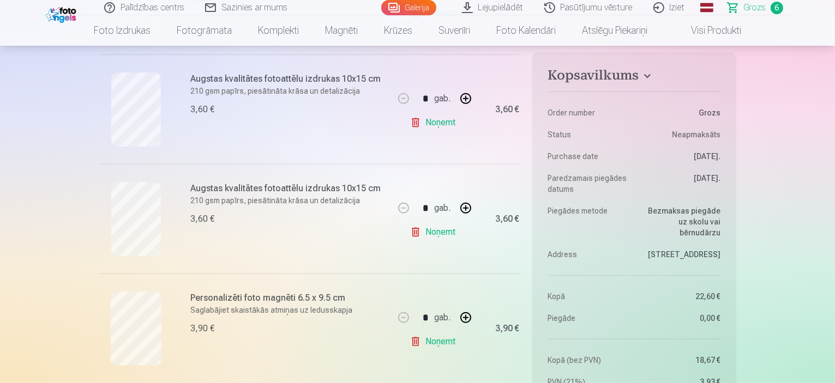
scroll to position [554, 0]
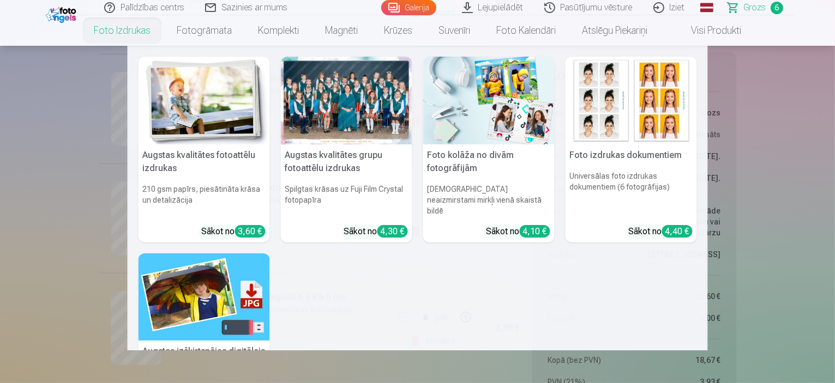
click at [159, 105] on img at bounding box center [204, 101] width 131 height 88
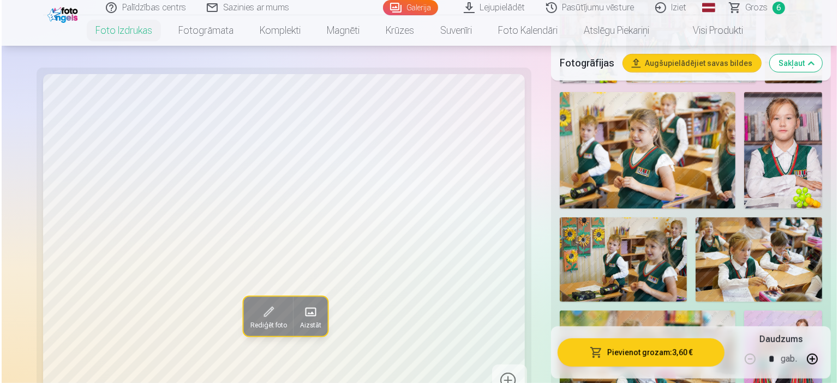
scroll to position [576, 0]
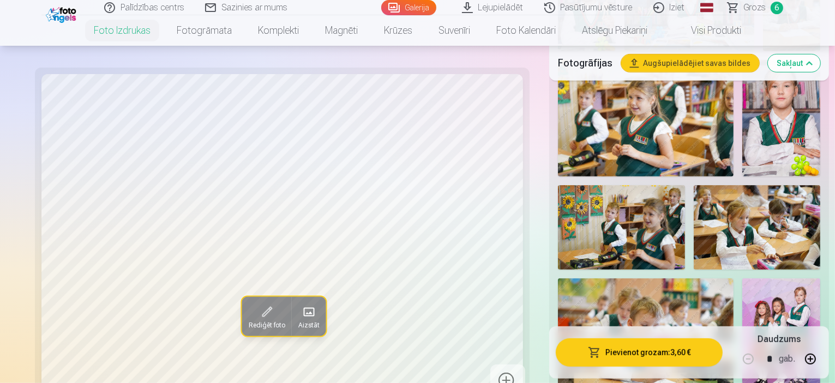
click at [742, 279] on img at bounding box center [781, 337] width 78 height 117
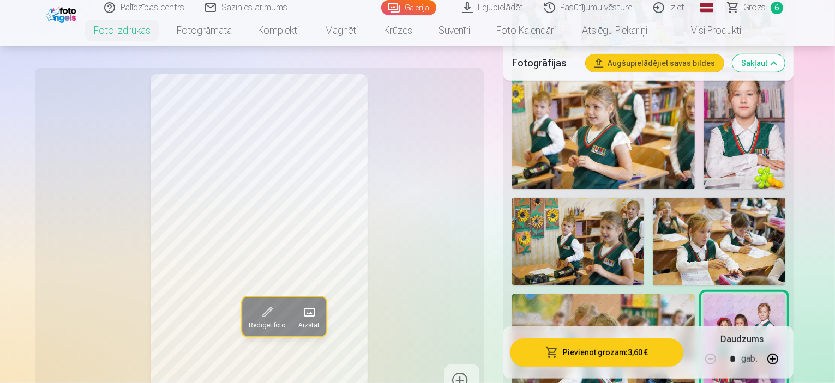
click at [588, 357] on button "Pievienot grozam : 3,60 €" at bounding box center [597, 353] width 174 height 28
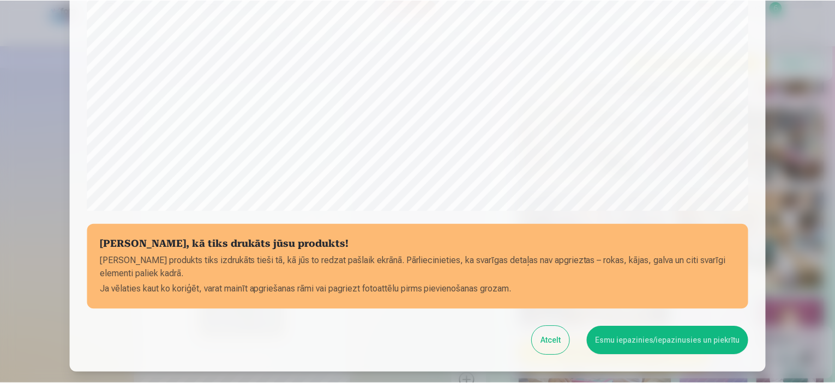
scroll to position [327, 0]
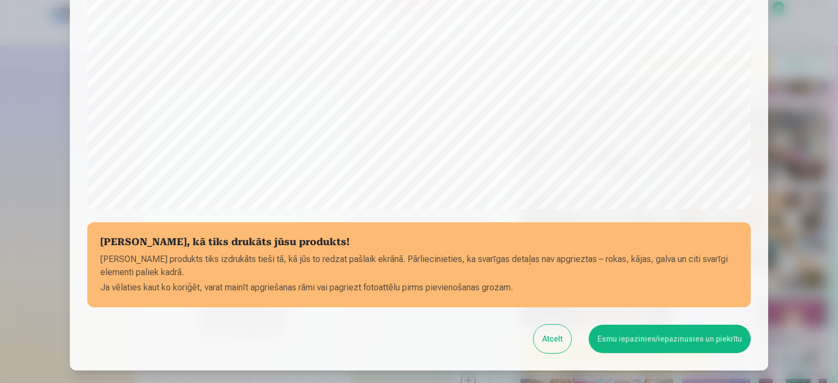
click at [630, 347] on button "Esmu iepazinies/iepazinusies un piekrītu" at bounding box center [669, 339] width 162 height 28
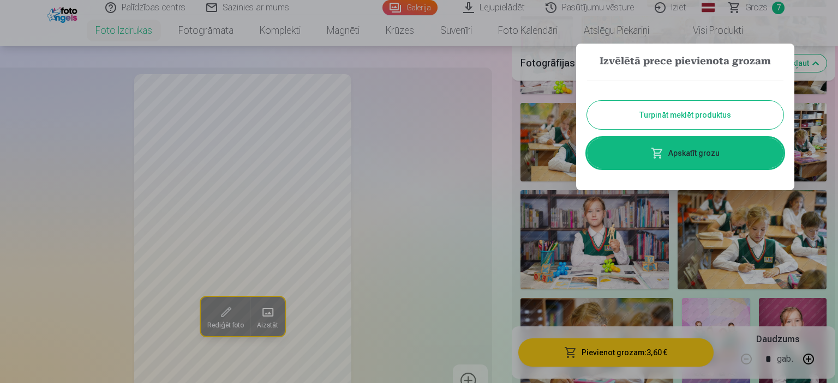
click at [635, 156] on link "Apskatīt grozu" at bounding box center [685, 153] width 196 height 31
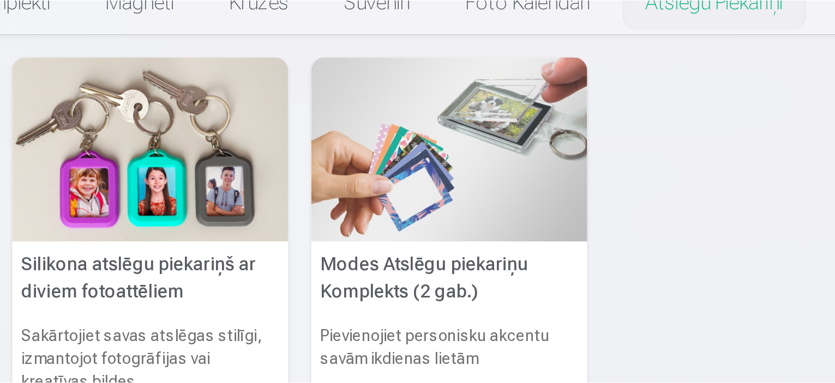
scroll to position [554, 0]
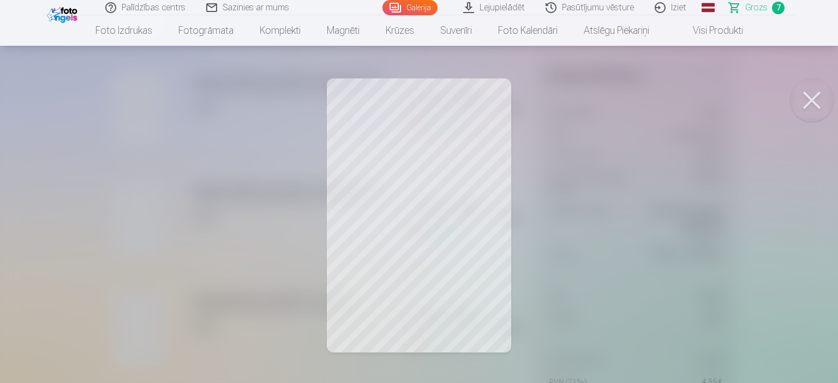
click at [812, 102] on button at bounding box center [812, 101] width 44 height 44
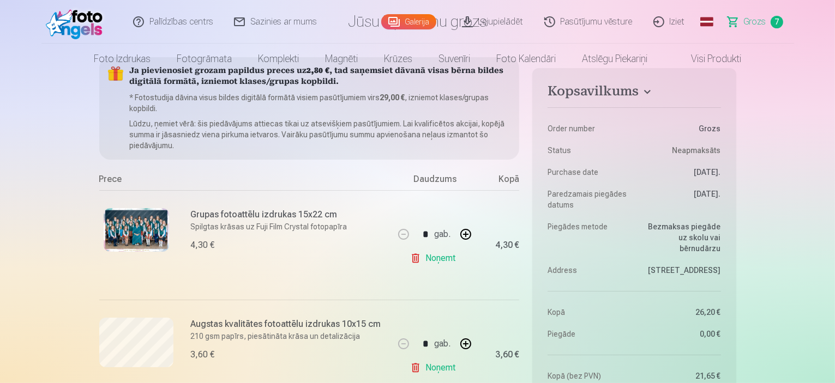
scroll to position [0, 0]
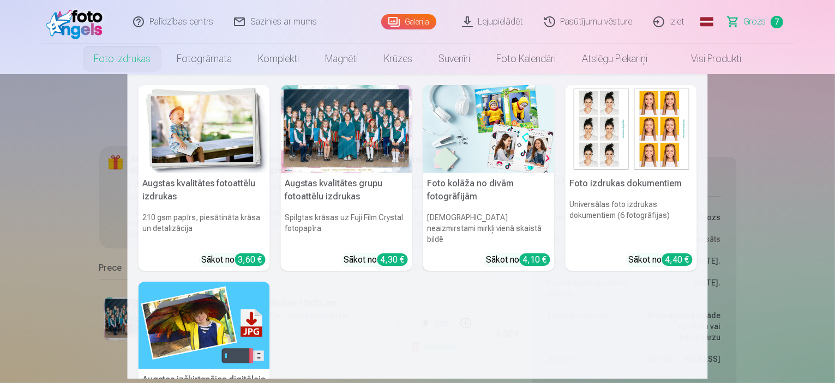
click at [134, 65] on link "Foto izdrukas" at bounding box center [122, 59] width 83 height 31
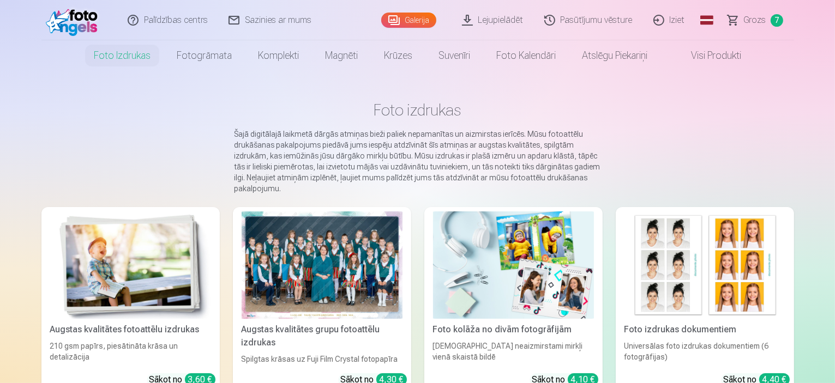
scroll to position [3, 0]
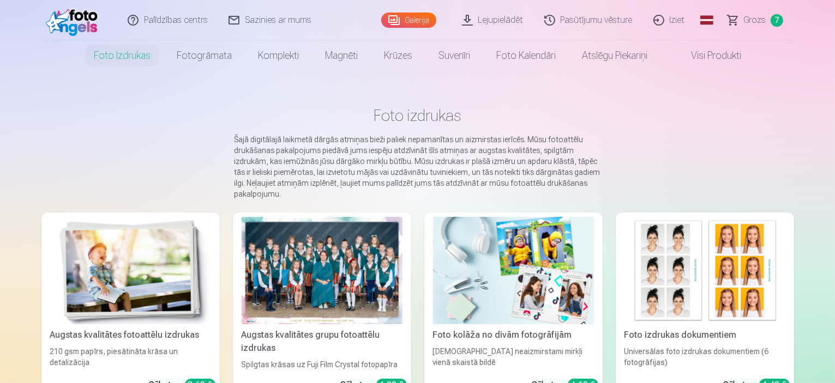
click at [94, 266] on img at bounding box center [130, 270] width 161 height 107
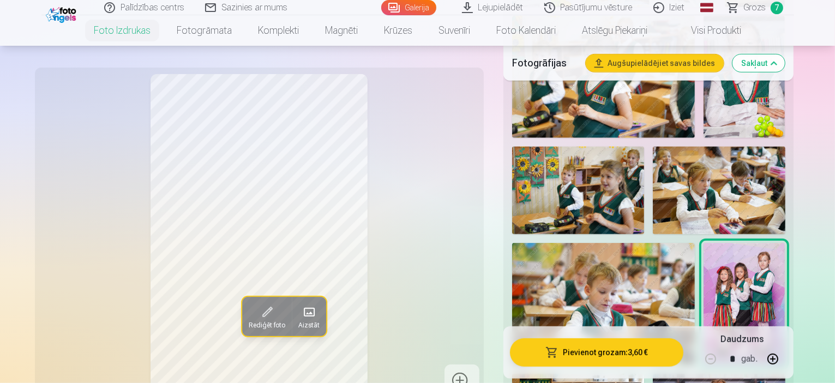
scroll to position [628, 0]
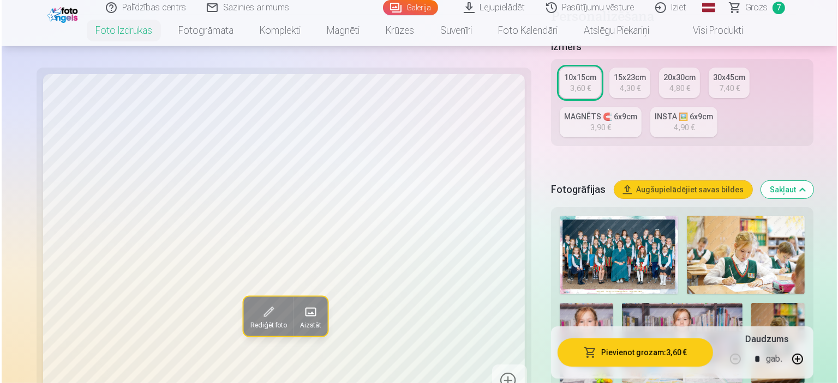
scroll to position [249, 0]
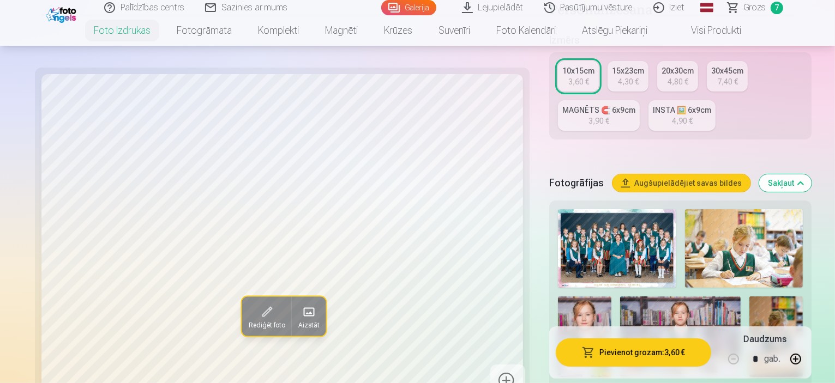
click at [582, 351] on span "button" at bounding box center [588, 352] width 13 height 11
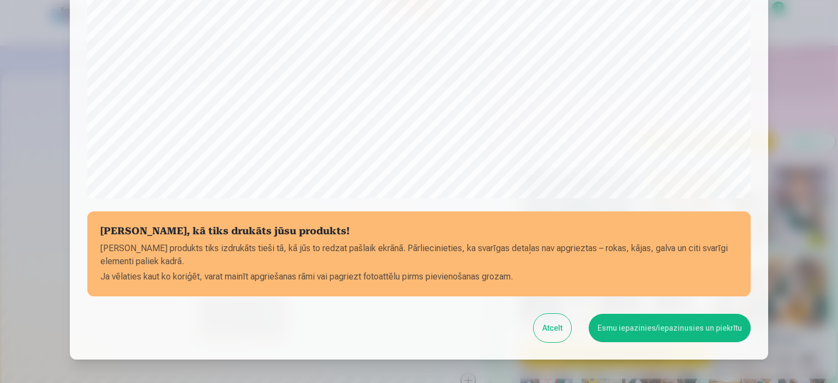
scroll to position [340, 0]
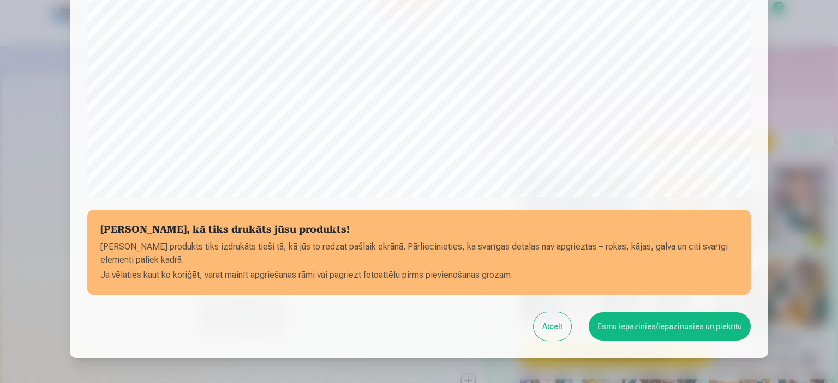
click at [643, 330] on button "Esmu iepazinies/iepazinusies un piekrītu" at bounding box center [669, 327] width 162 height 28
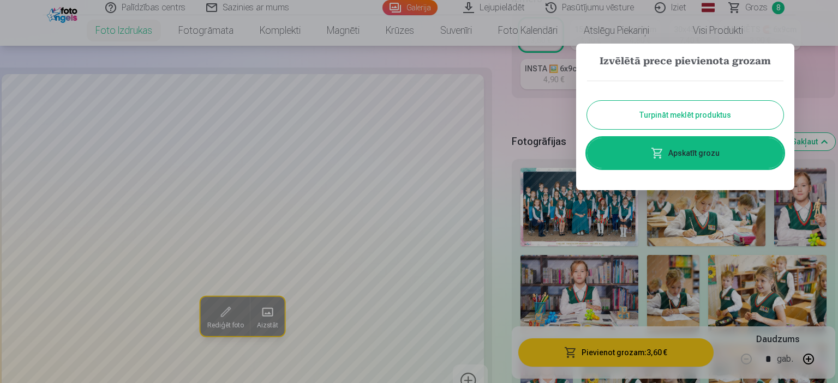
click at [659, 153] on span at bounding box center [657, 153] width 13 height 13
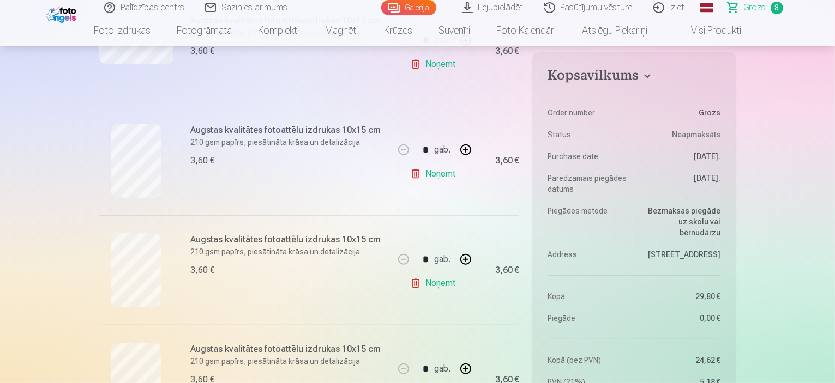
scroll to position [381, 0]
click at [437, 175] on link "Noņemt" at bounding box center [435, 175] width 50 height 22
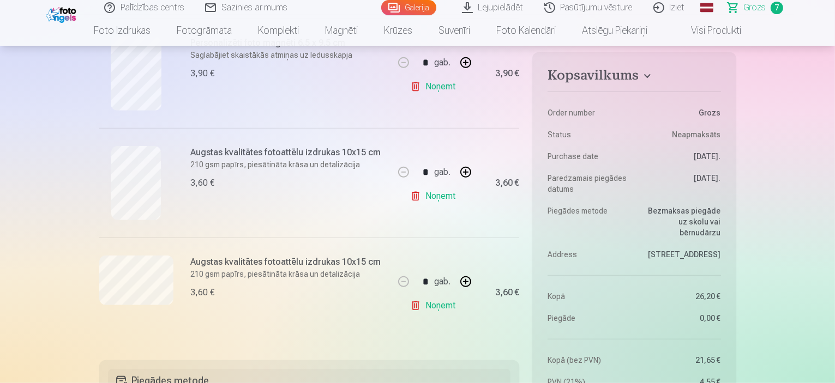
scroll to position [698, 0]
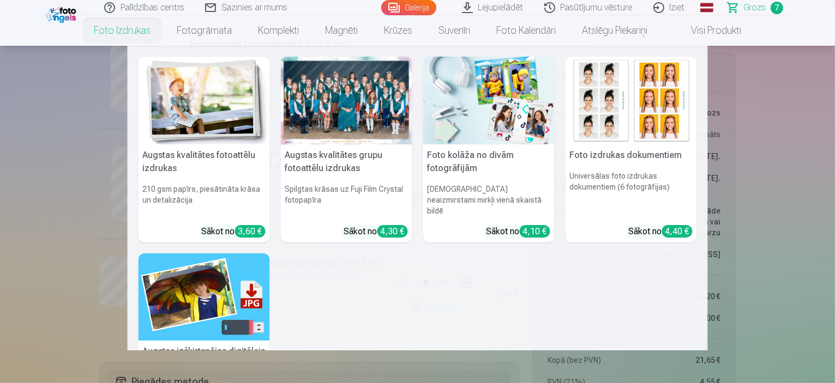
click at [114, 31] on link "Foto izdrukas" at bounding box center [122, 30] width 83 height 31
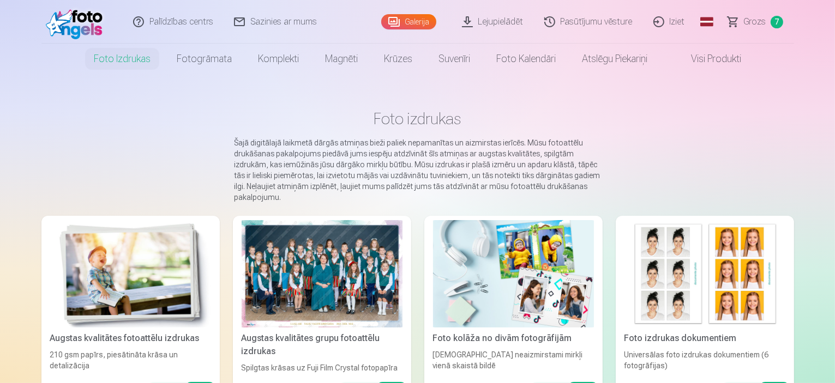
click at [50, 314] on img at bounding box center [130, 273] width 161 height 107
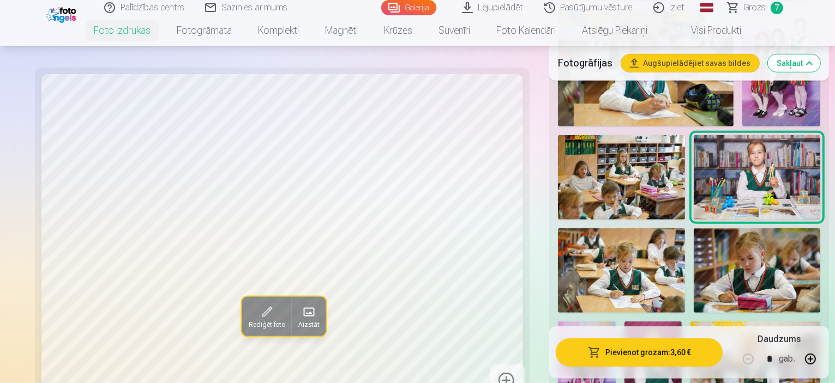
scroll to position [846, 0]
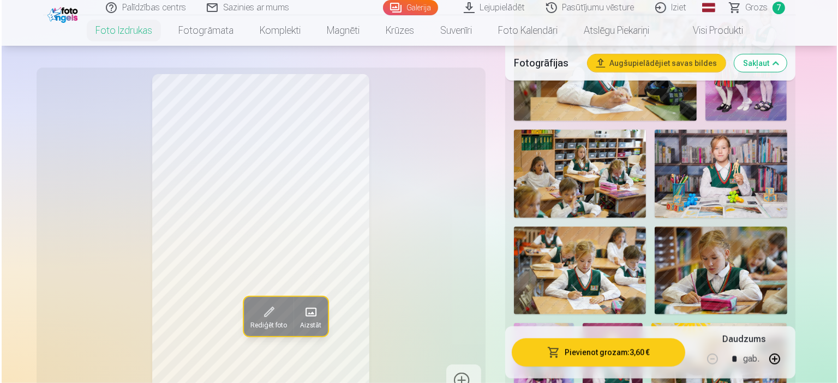
scroll to position [872, 0]
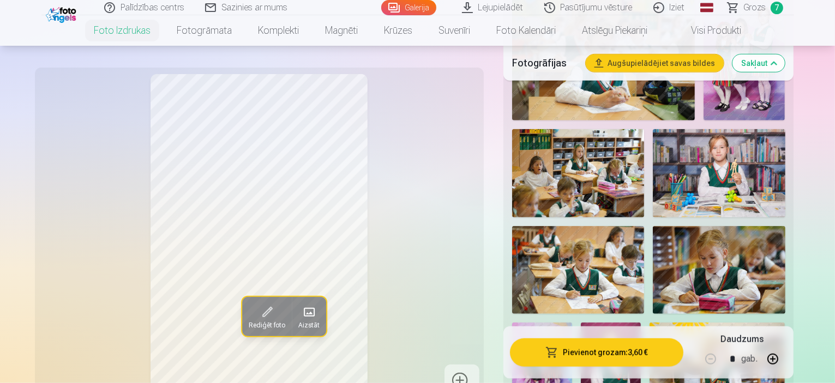
click at [554, 348] on button "Pievienot grozam : 3,60 €" at bounding box center [597, 353] width 174 height 28
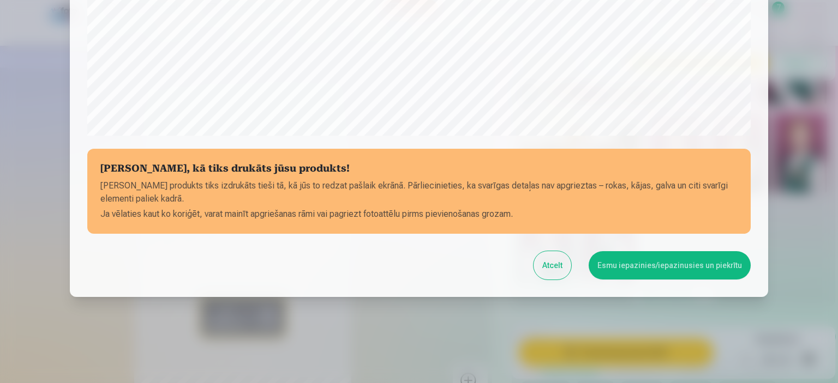
scroll to position [401, 0]
click at [638, 268] on button "Esmu iepazinies/iepazinusies un piekrītu" at bounding box center [669, 265] width 162 height 28
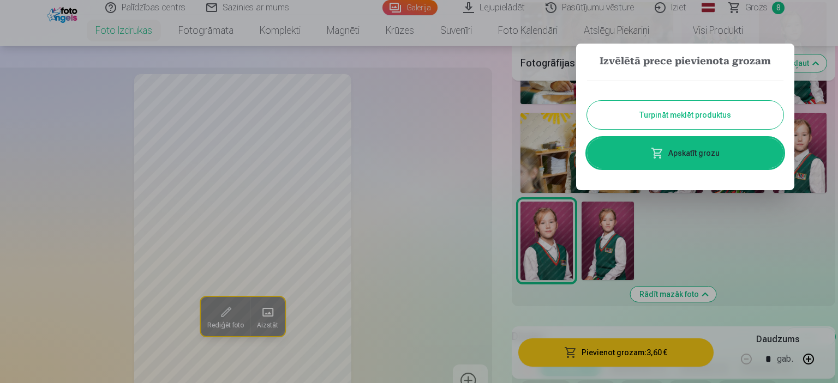
click at [653, 154] on span at bounding box center [657, 153] width 13 height 13
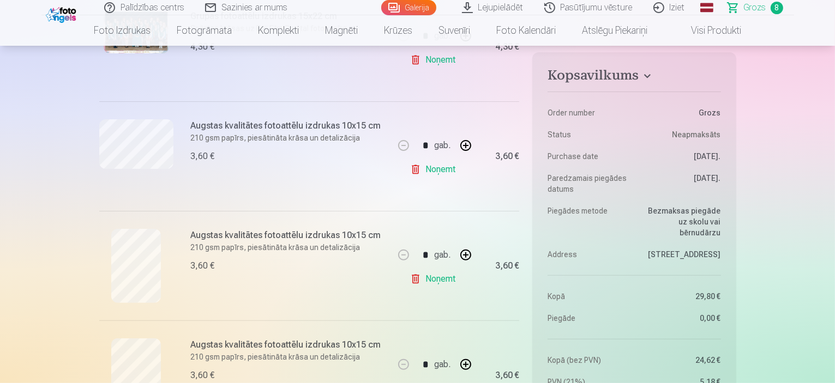
scroll to position [276, 0]
